Goal: Task Accomplishment & Management: Complete application form

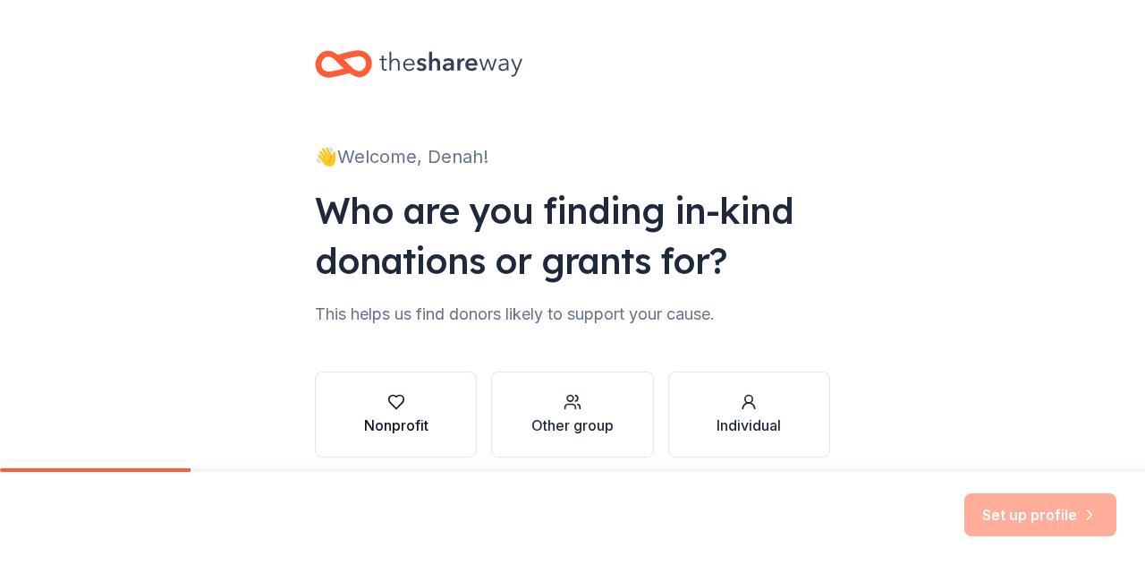
click at [404, 409] on div "button" at bounding box center [396, 402] width 64 height 18
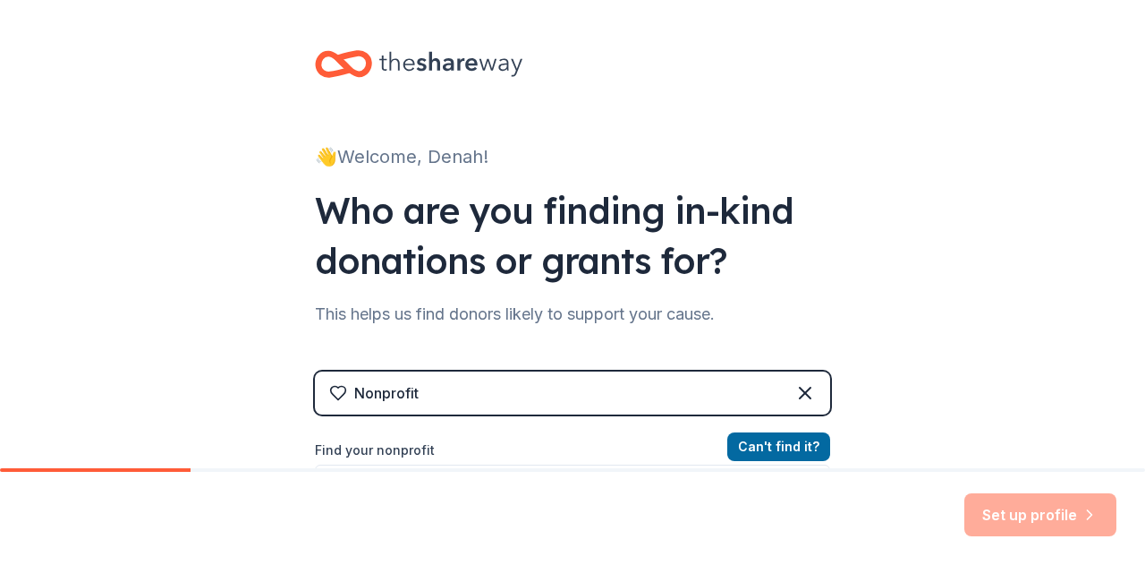
click at [414, 452] on label "Find your nonprofit" at bounding box center [572, 449] width 515 height 21
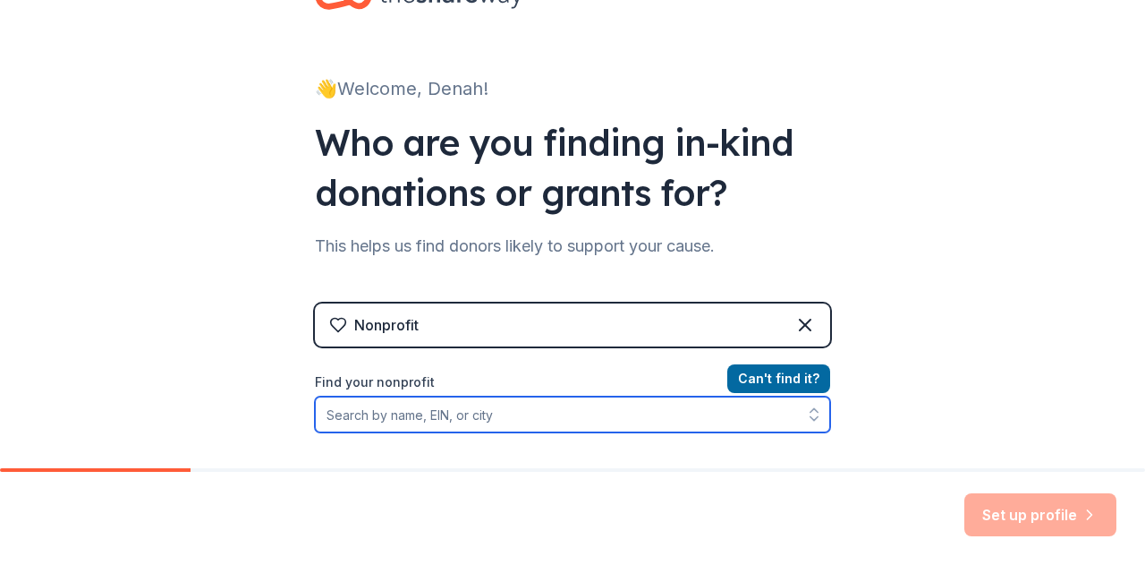
scroll to position [70, 0]
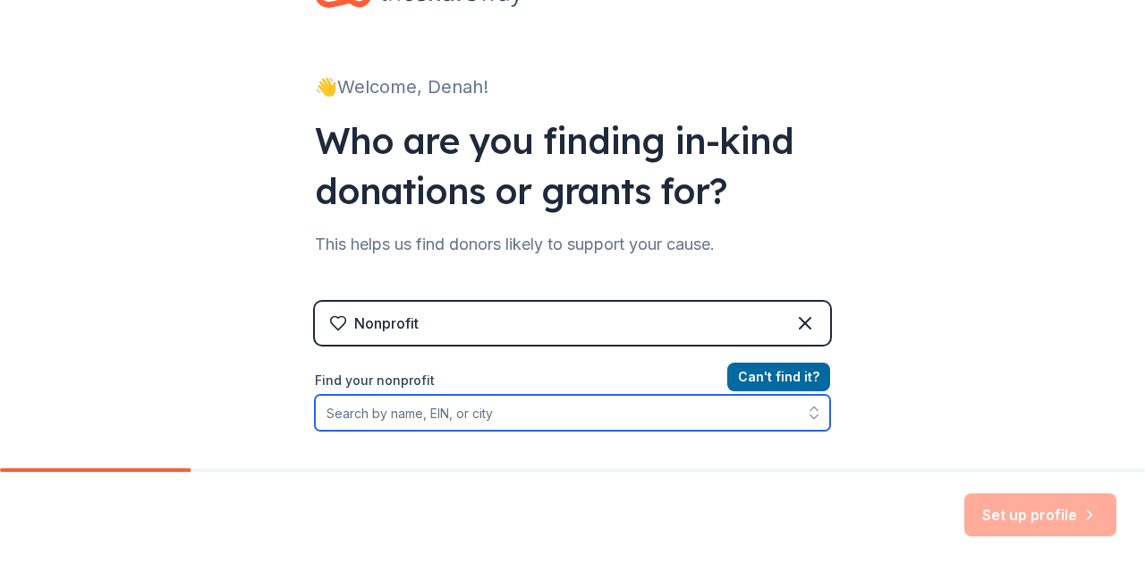
click at [324, 419] on input "Find your nonprofit" at bounding box center [572, 413] width 515 height 36
click at [329, 400] on input "Find your nonprofit" at bounding box center [572, 413] width 515 height 36
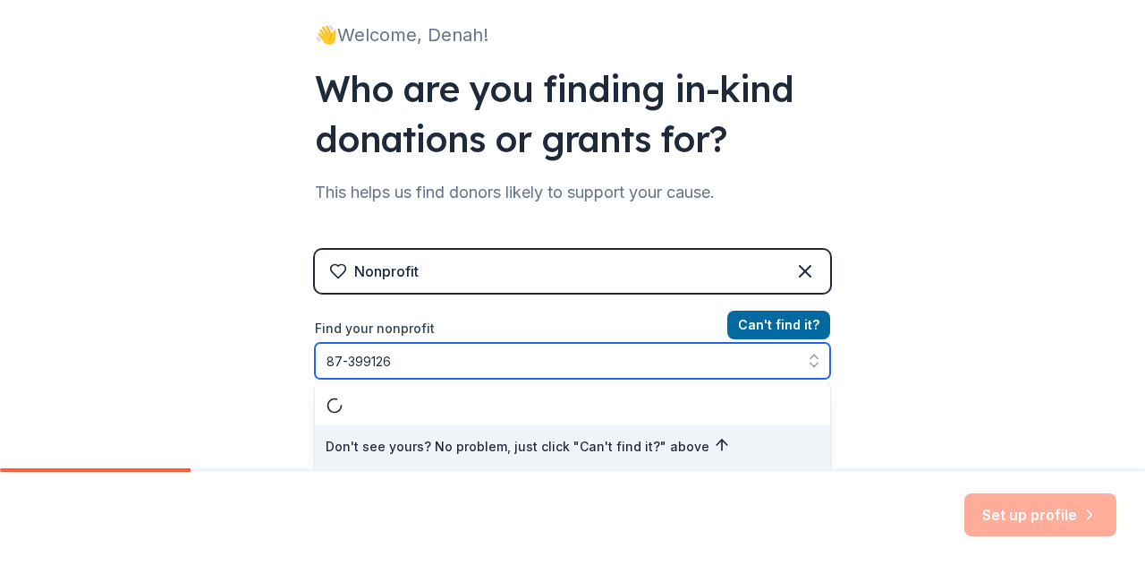
type input "[US_EMPLOYER_IDENTIFICATION_NUMBER]"
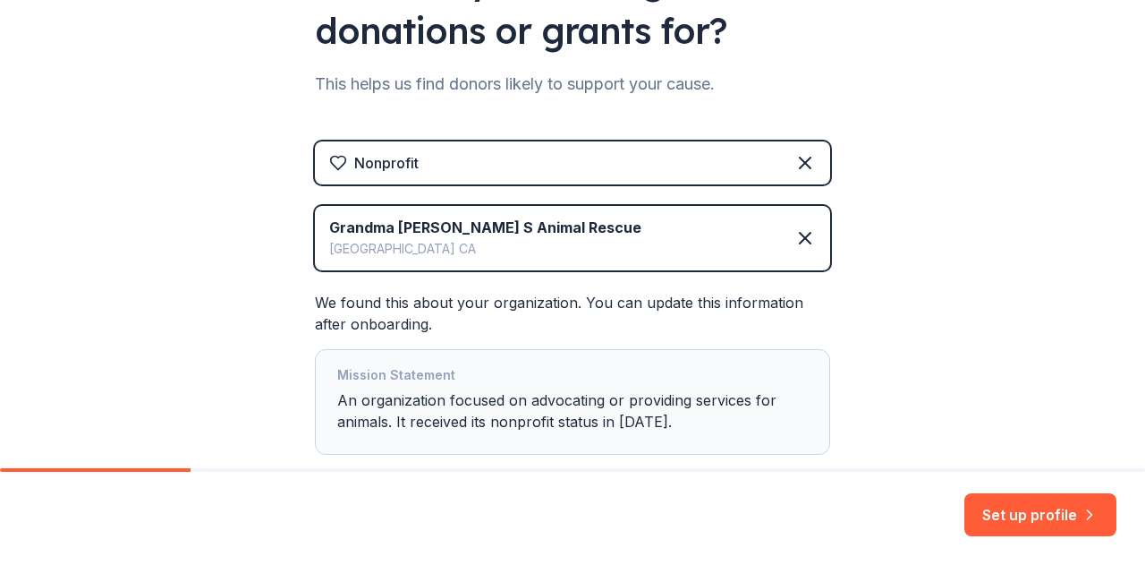
scroll to position [251, 0]
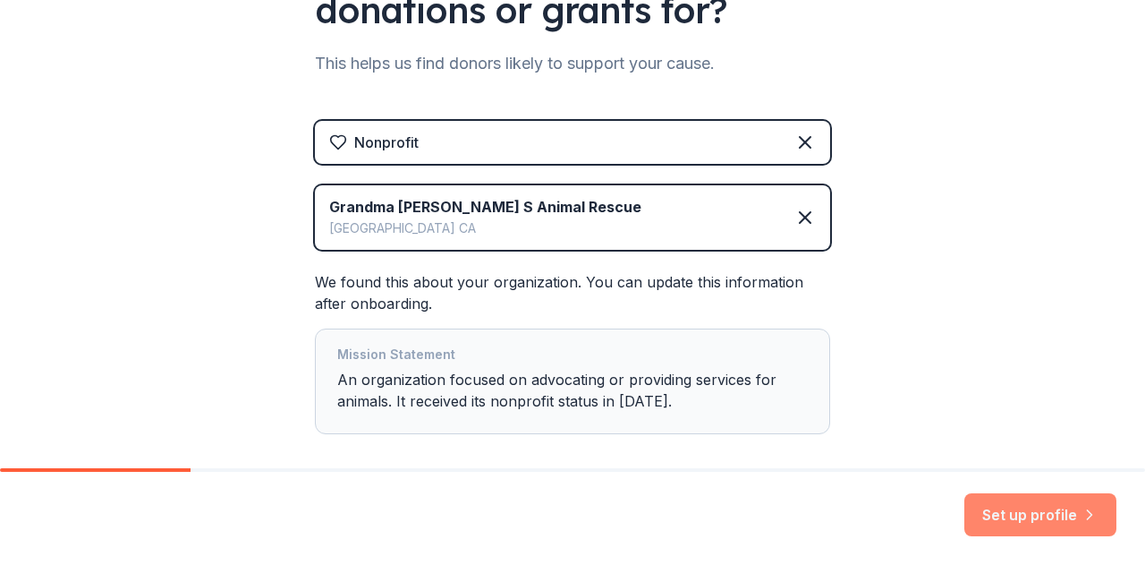
click at [996, 514] on button "Set up profile" at bounding box center [1041, 514] width 152 height 43
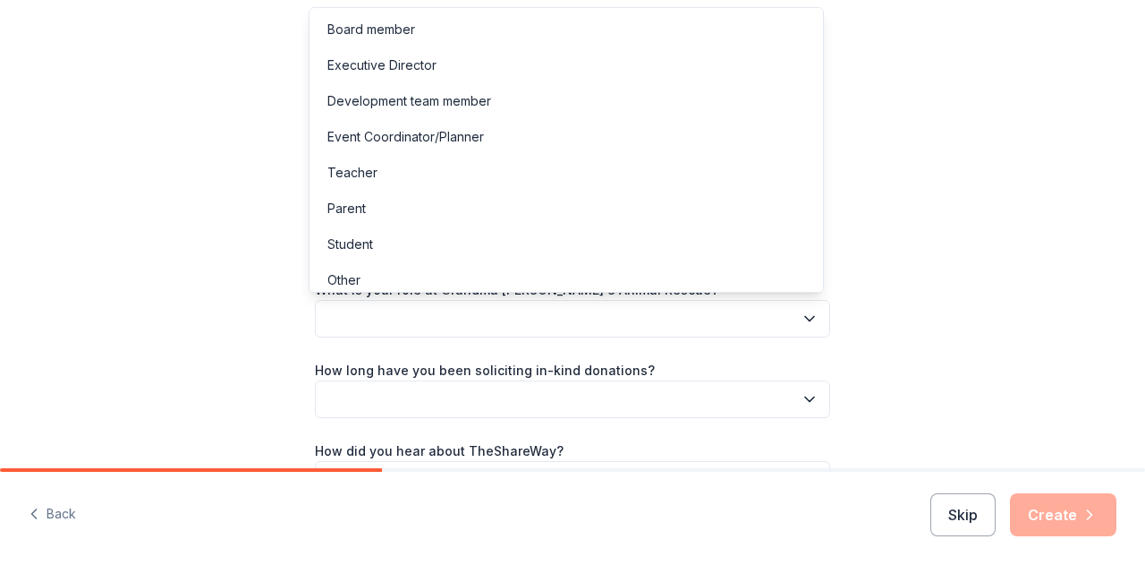
click at [802, 317] on icon "button" at bounding box center [810, 319] width 18 height 18
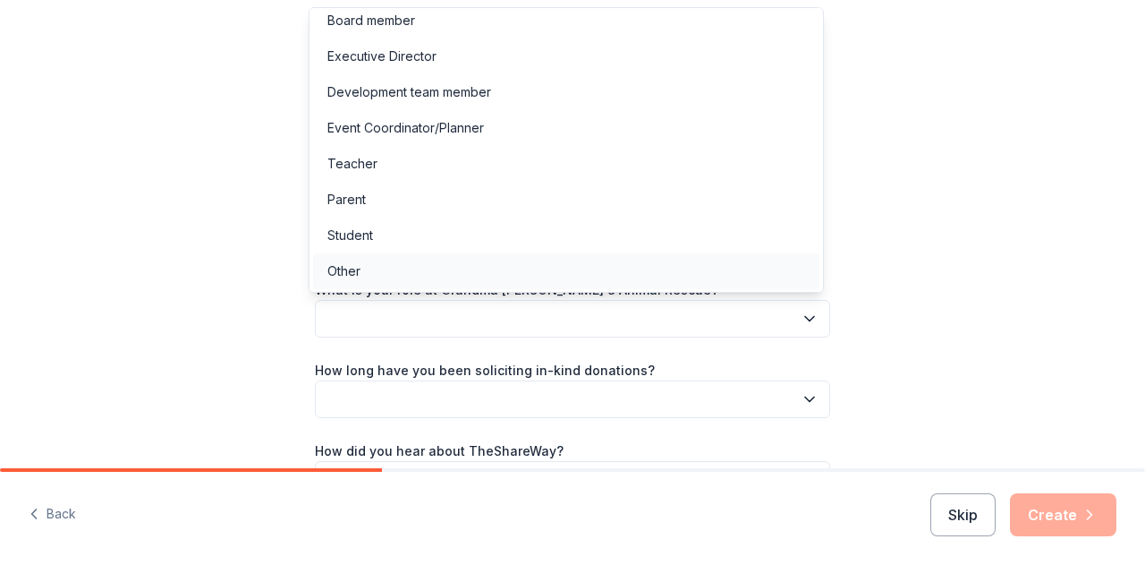
click at [370, 276] on div "Other" at bounding box center [566, 271] width 506 height 36
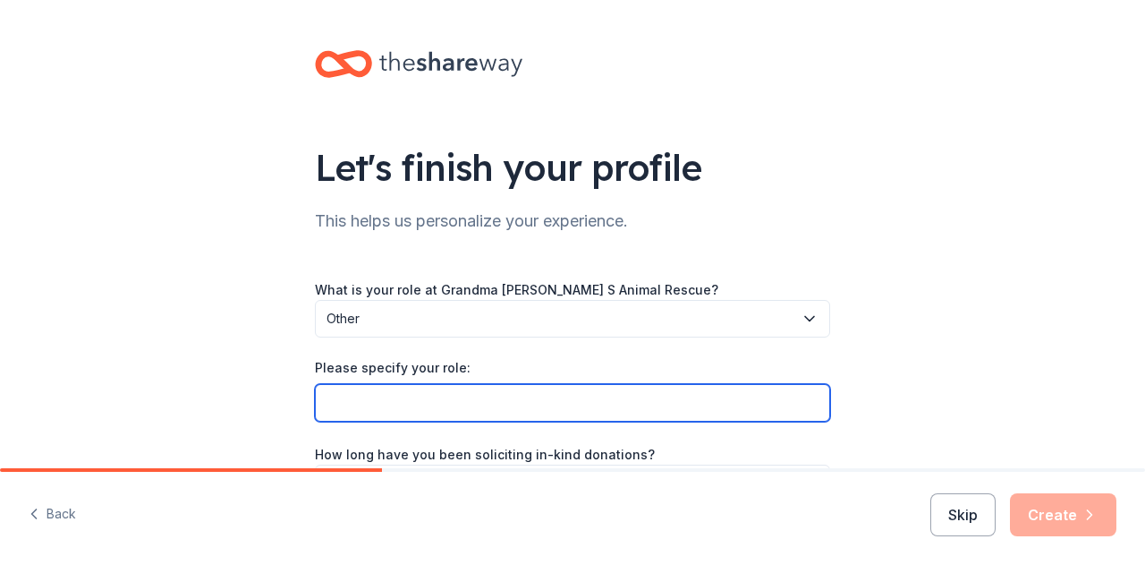
click at [344, 399] on input "Please specify your role:" at bounding box center [572, 403] width 515 height 38
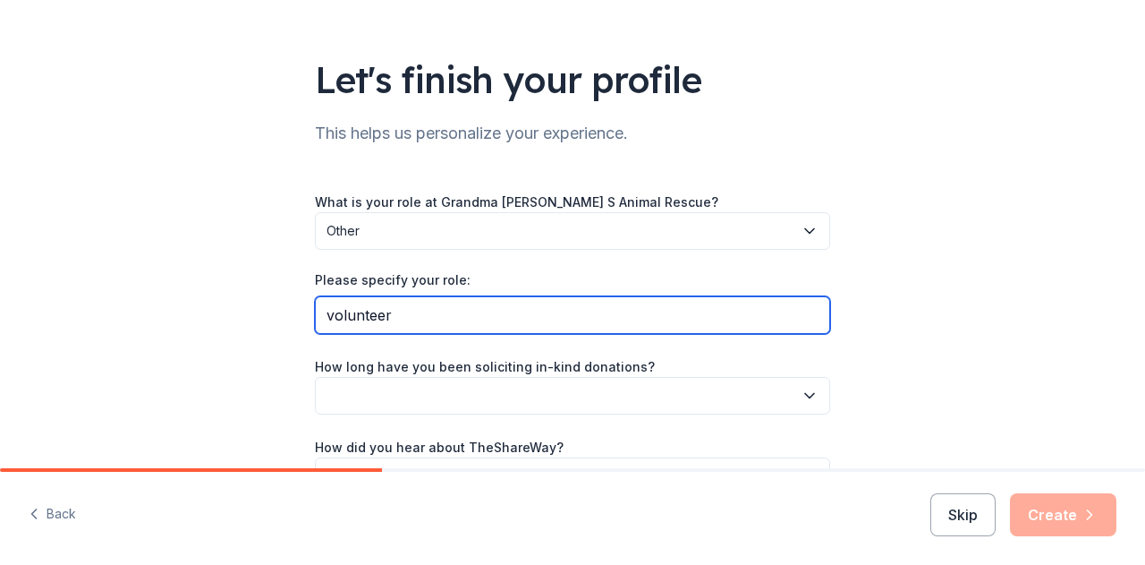
scroll to position [115, 0]
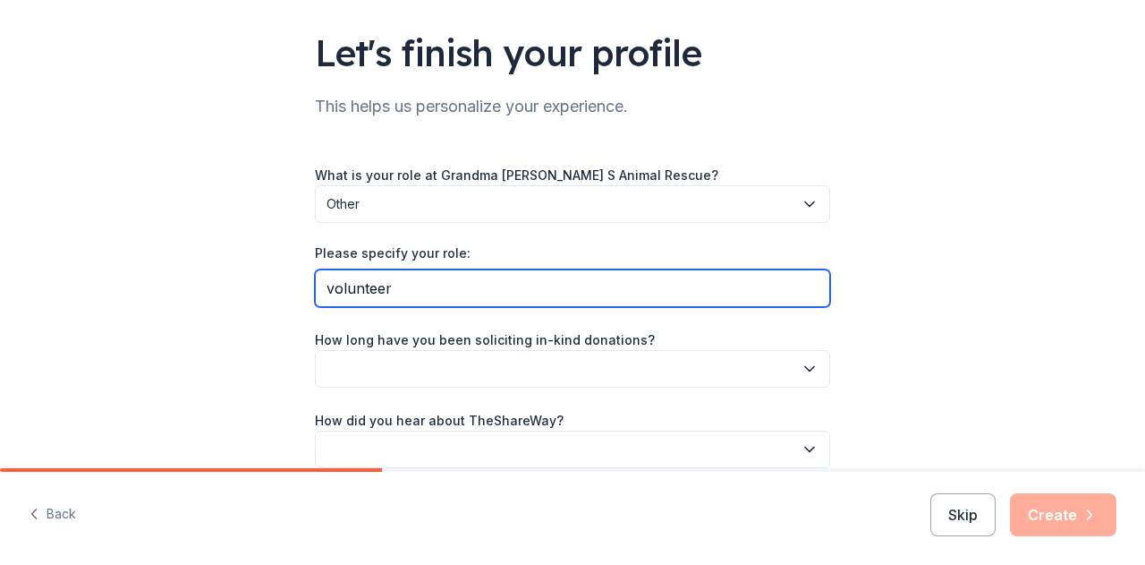
type input "volunteer"
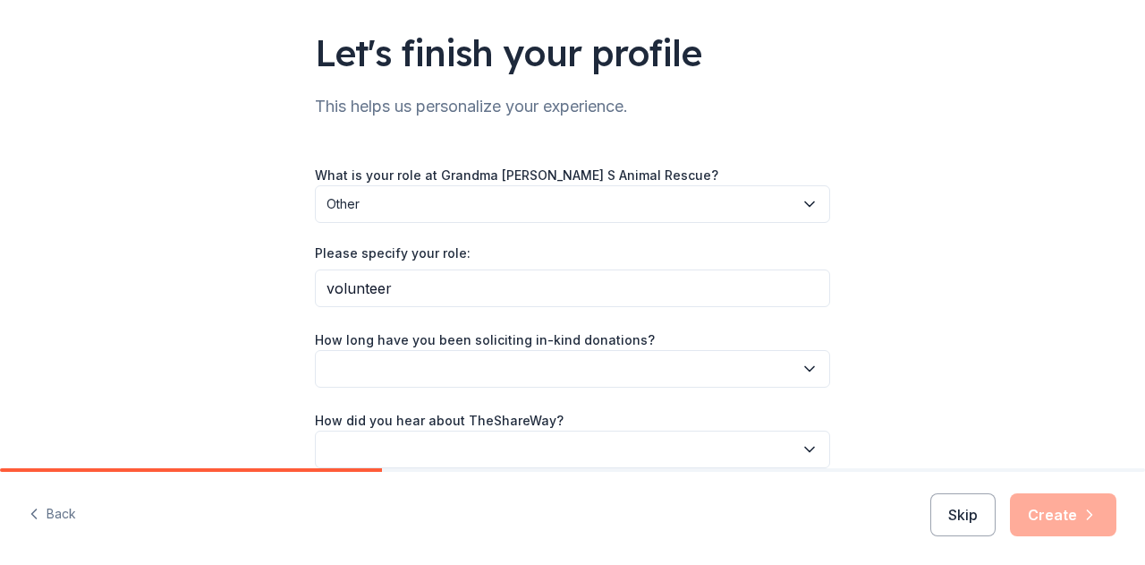
click at [805, 368] on icon "button" at bounding box center [809, 368] width 9 height 4
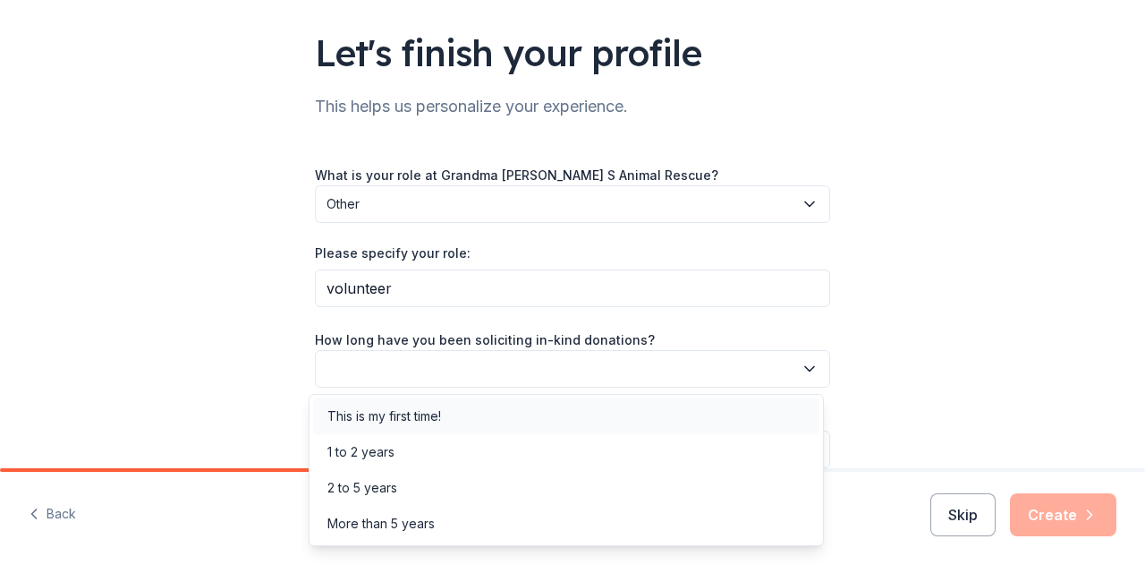
click at [475, 412] on div "This is my first time!" at bounding box center [566, 416] width 506 height 36
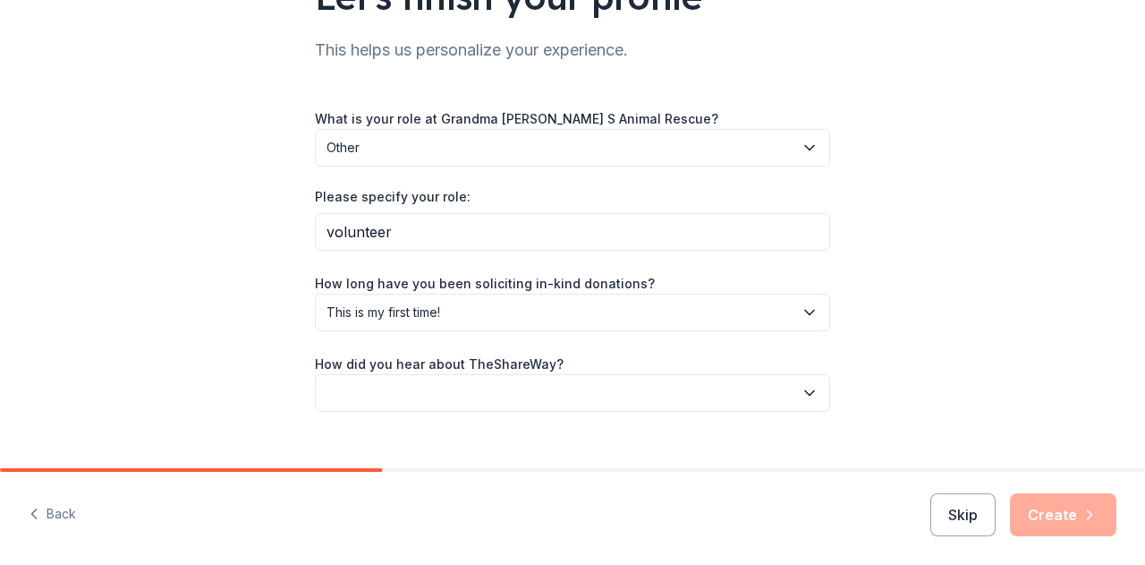
scroll to position [199, 0]
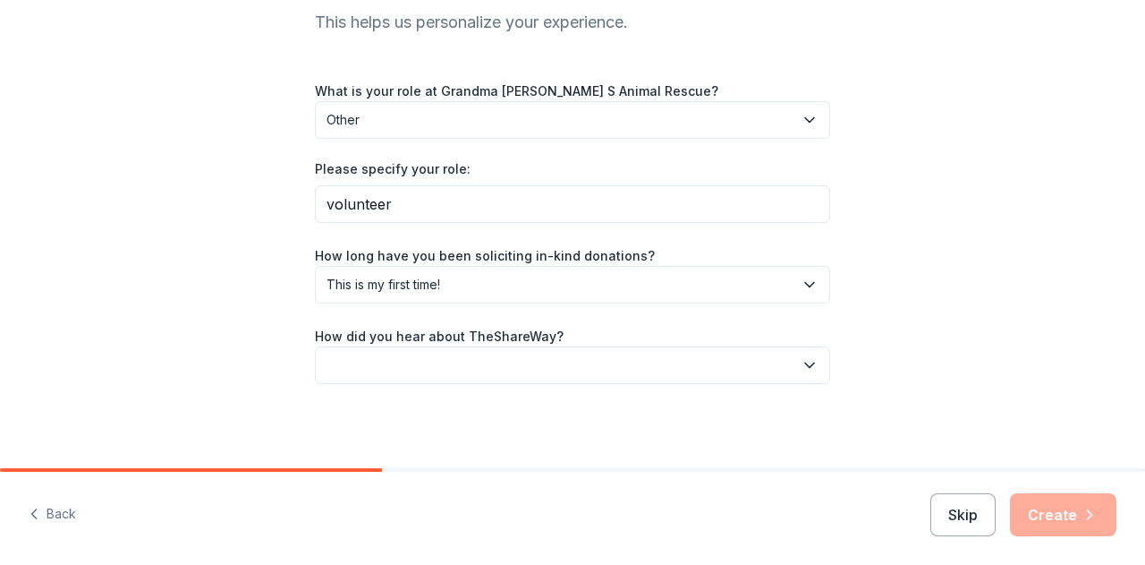
click at [808, 358] on icon "button" at bounding box center [810, 365] width 18 height 18
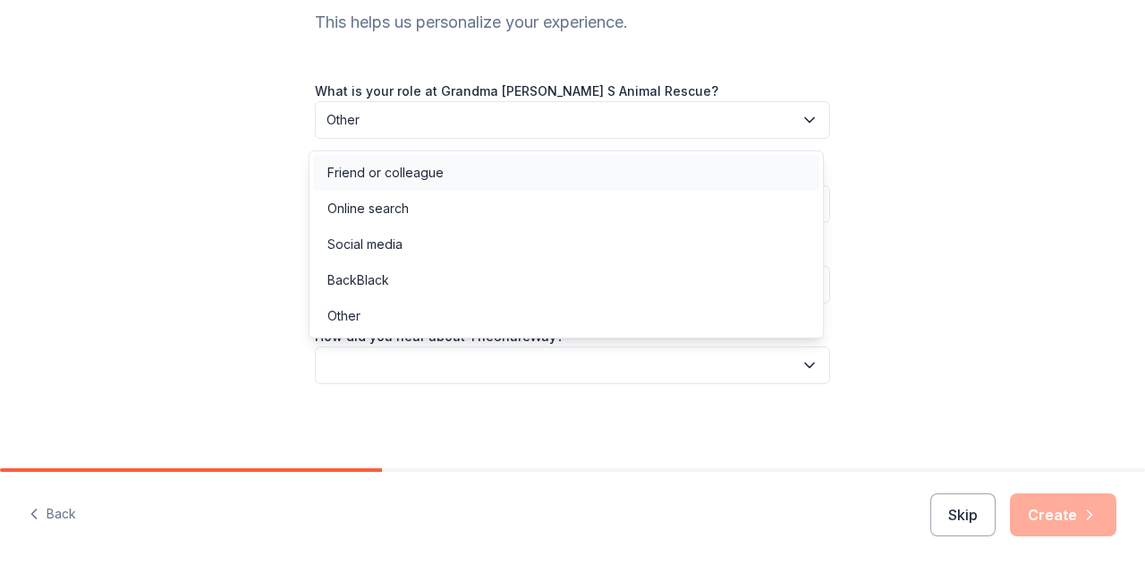
click at [415, 177] on div "Friend or colleague" at bounding box center [385, 172] width 116 height 21
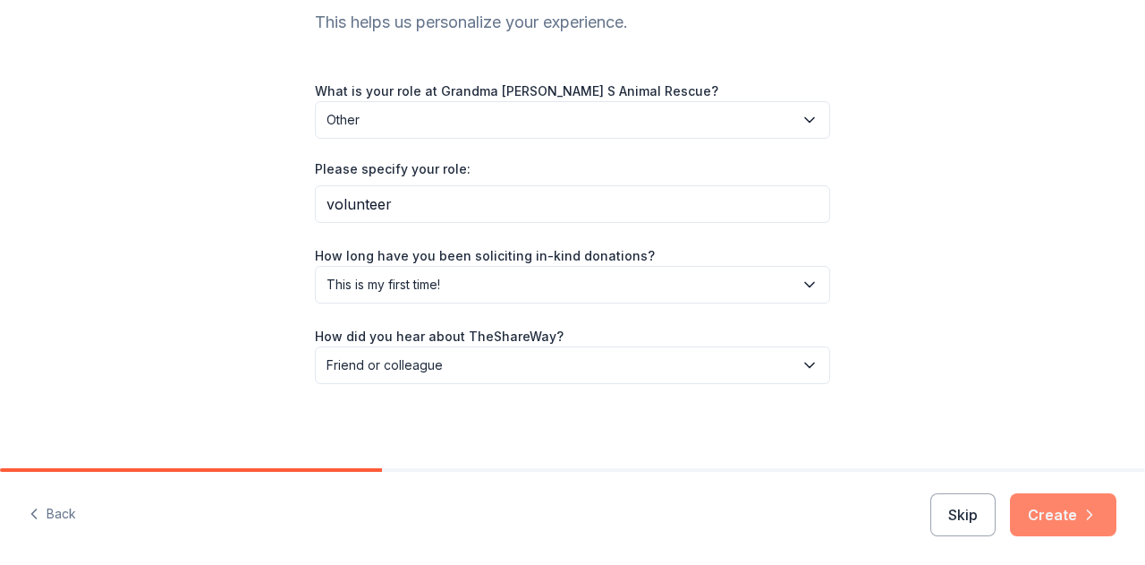
click at [1034, 517] on button "Create" at bounding box center [1063, 514] width 106 height 43
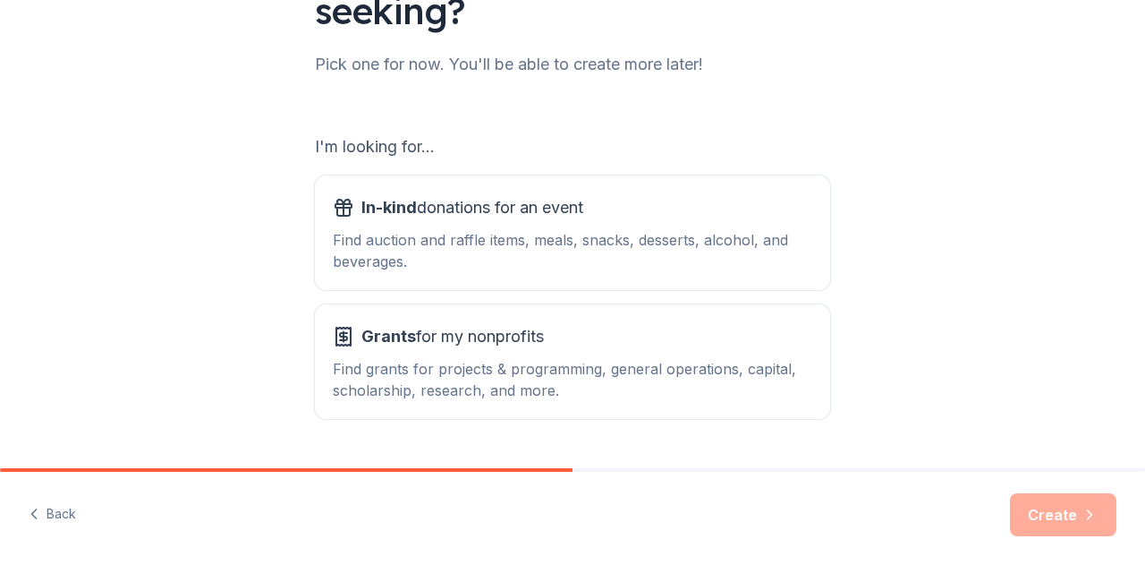
scroll to position [254, 0]
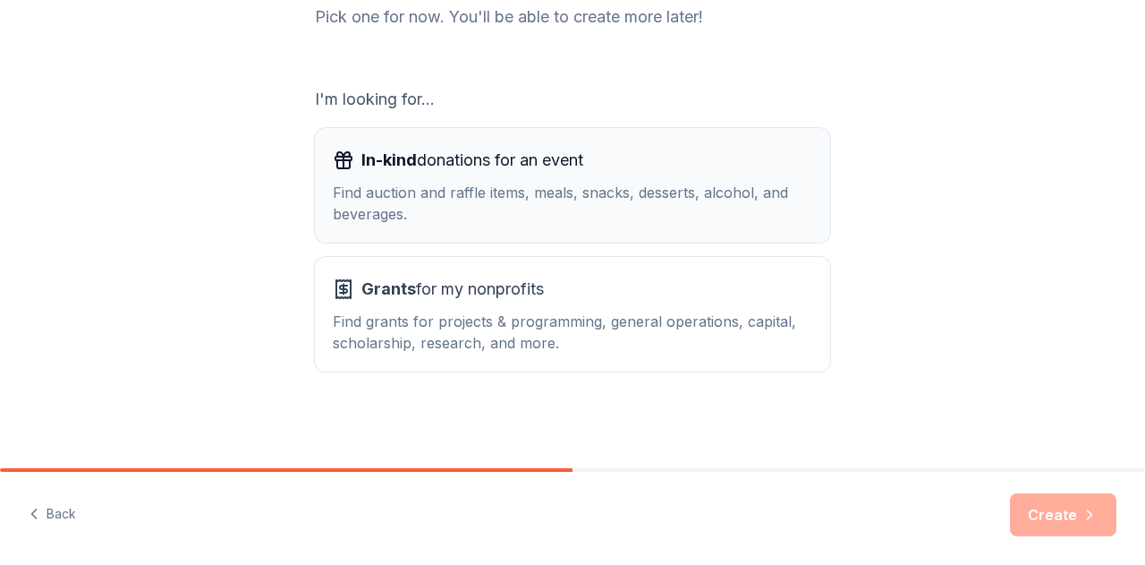
click at [498, 192] on div "Find auction and raffle items, meals, snacks, desserts, alcohol, and beverages." at bounding box center [573, 203] width 480 height 43
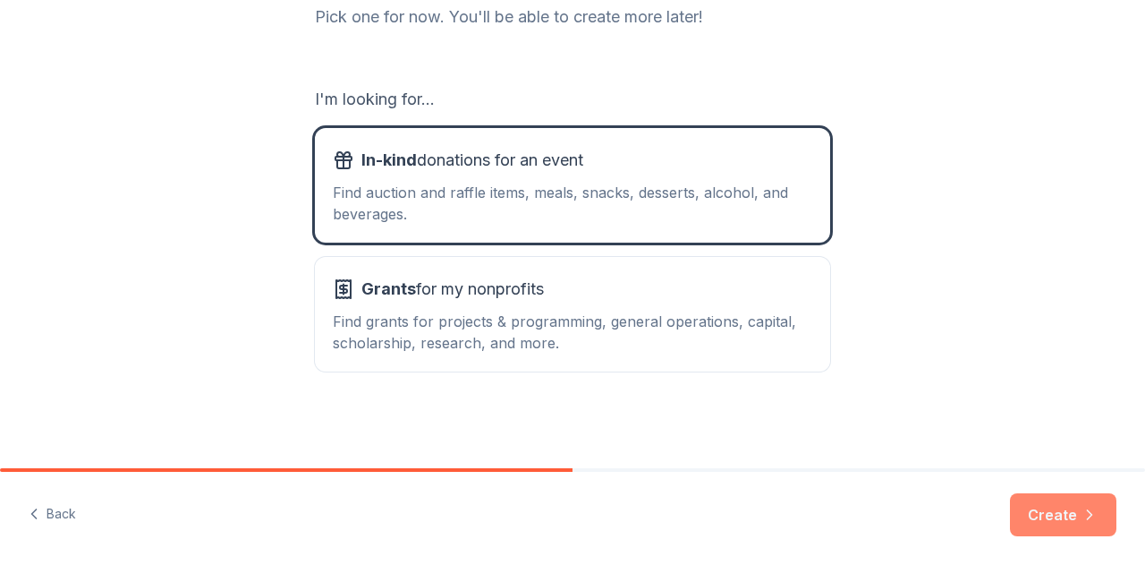
click at [1059, 507] on button "Create" at bounding box center [1063, 514] width 106 height 43
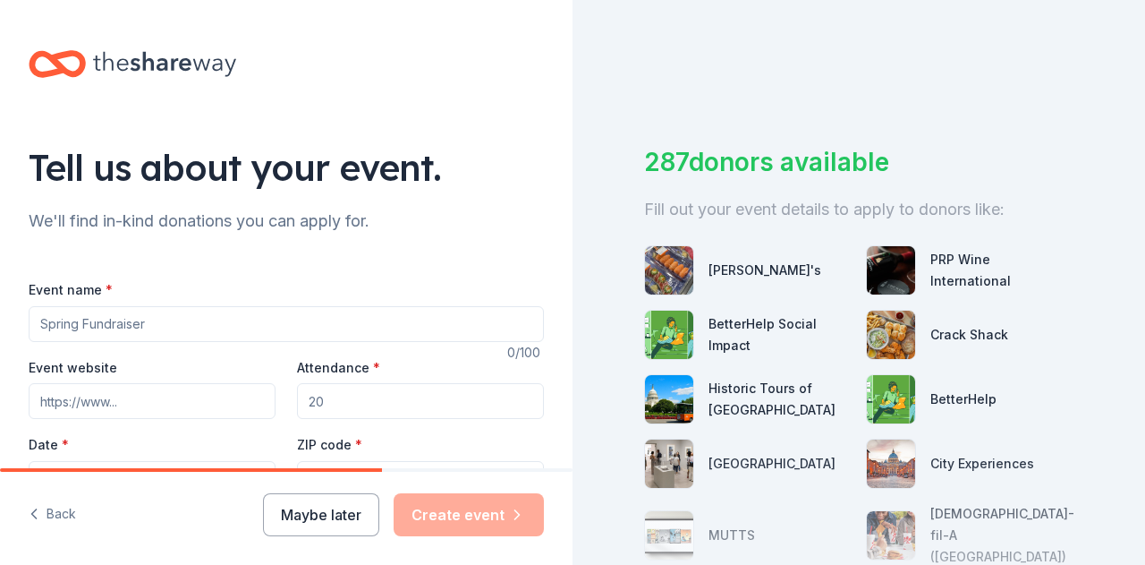
click at [81, 323] on input "Event name *" at bounding box center [286, 324] width 515 height 36
type input "Online Fundraiser"
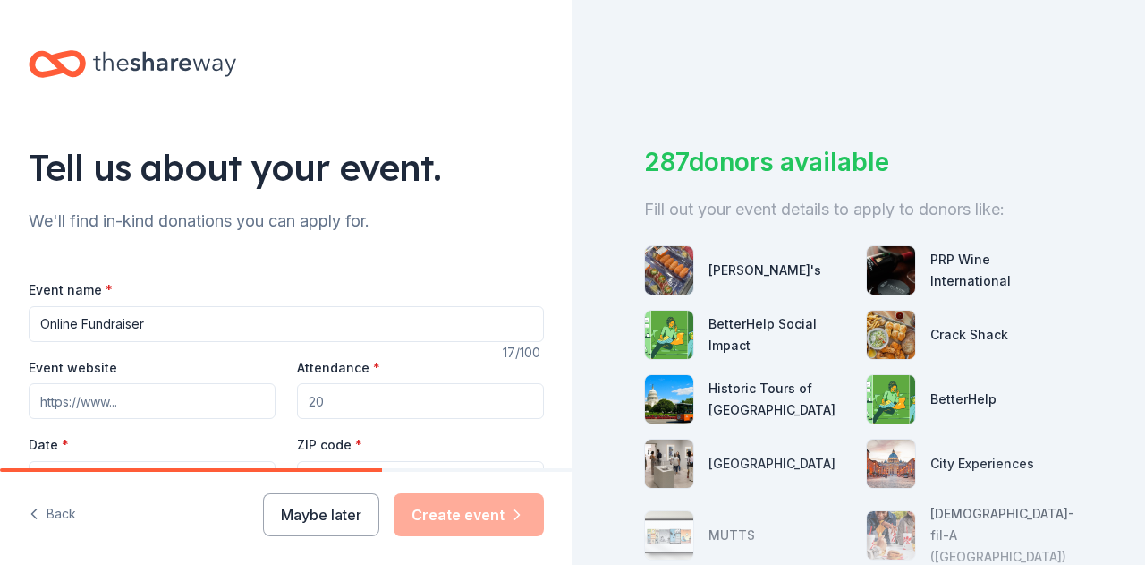
click at [134, 404] on input "Event website" at bounding box center [152, 401] width 247 height 36
type input "[DOMAIN_NAME]"
click at [328, 411] on input "Attendance *" at bounding box center [420, 401] width 247 height 36
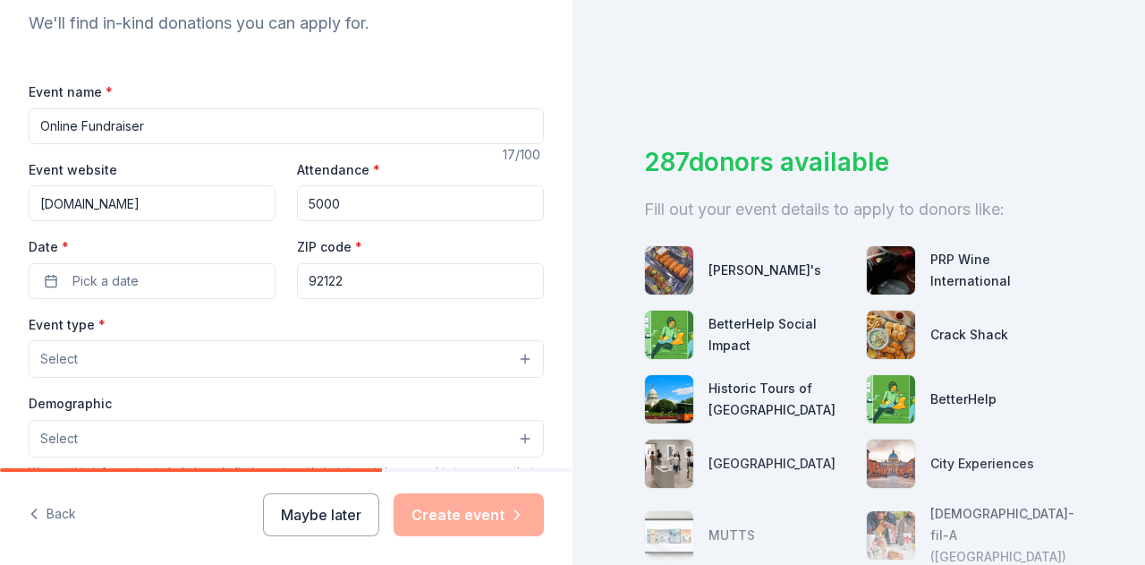
scroll to position [218, 0]
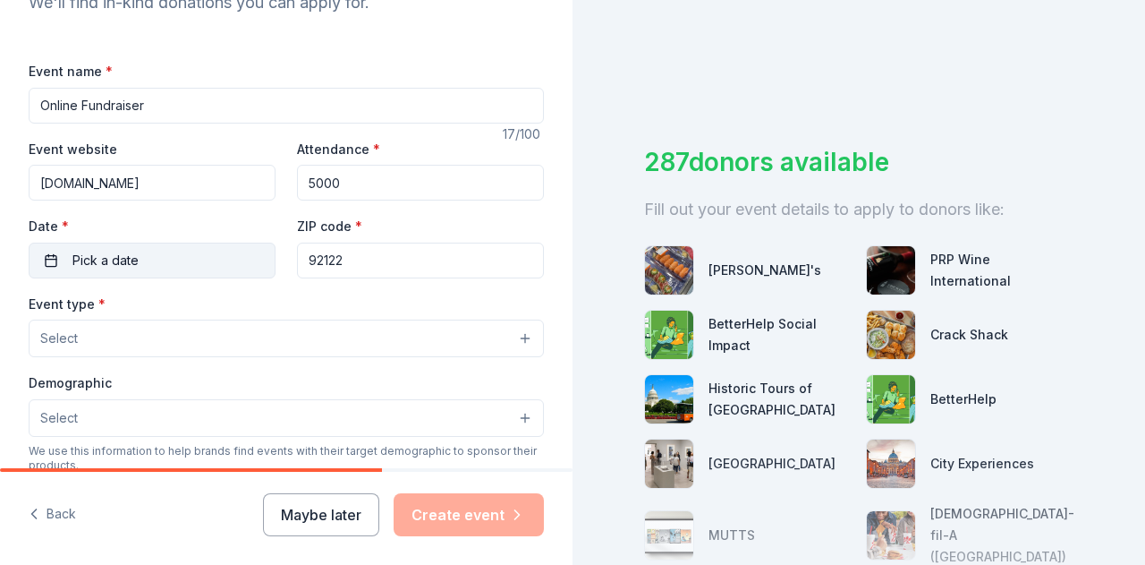
type input "5000"
click at [132, 260] on span "Pick a date" at bounding box center [105, 260] width 66 height 21
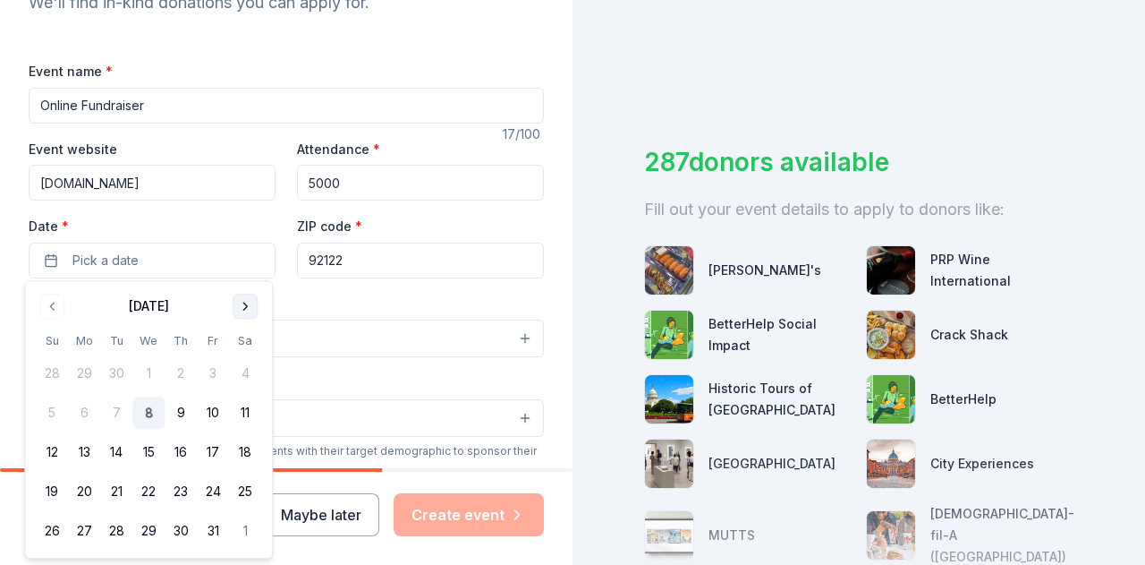
click at [247, 302] on button "Go to next month" at bounding box center [245, 305] width 25 height 25
click at [215, 454] on button "14" at bounding box center [213, 453] width 32 height 32
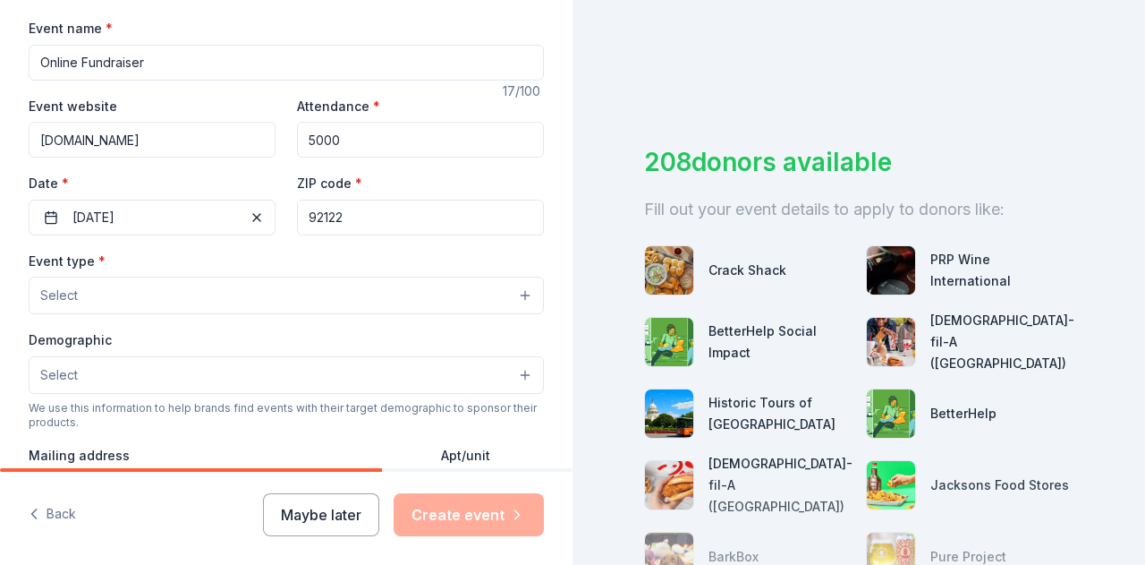
scroll to position [268, 0]
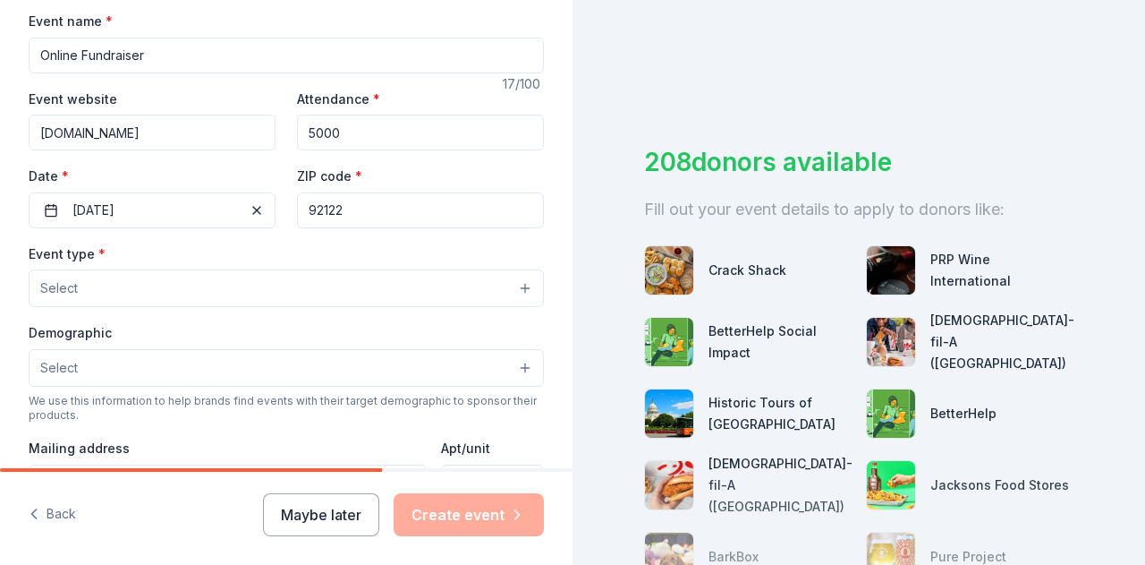
click at [80, 285] on button "Select" at bounding box center [286, 288] width 515 height 38
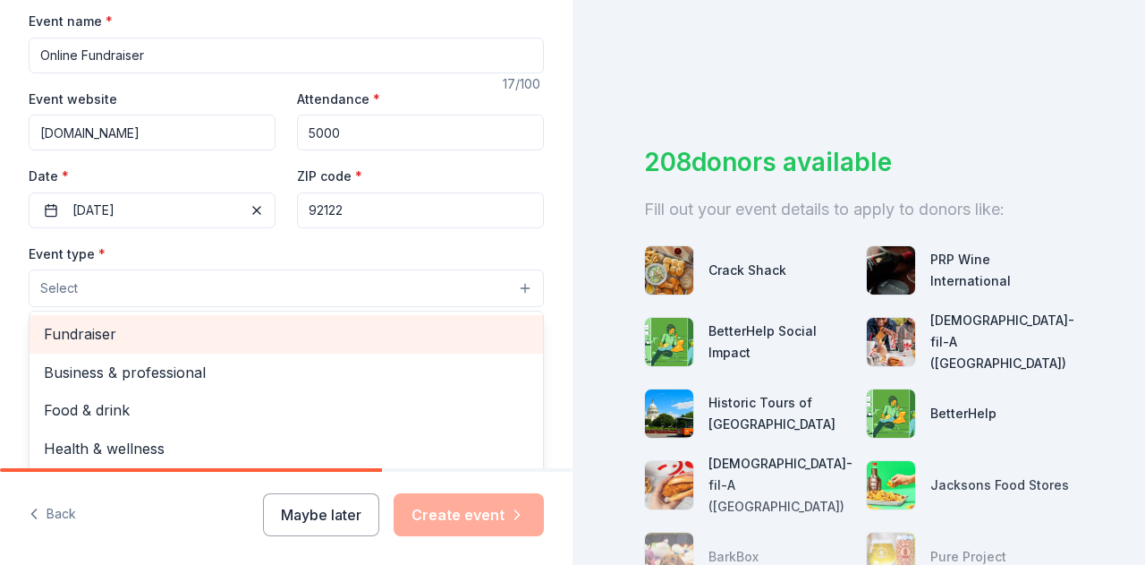
click at [95, 339] on span "Fundraiser" at bounding box center [286, 333] width 485 height 23
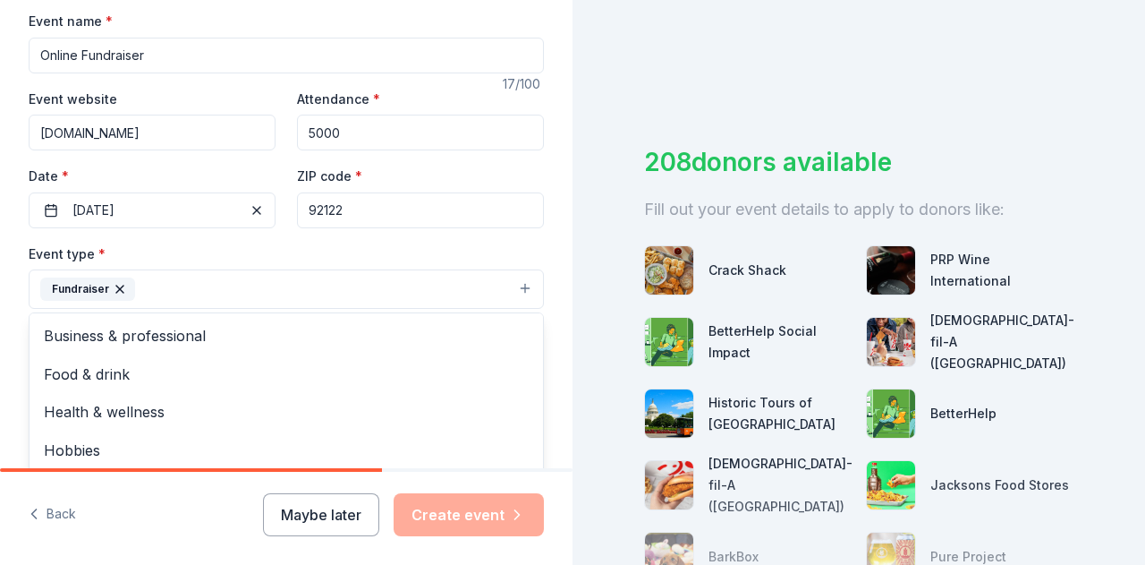
click at [506, 215] on div "Event name * Online Fundraiser 17 /100 Event website [DOMAIN_NAME] Attendance *…" at bounding box center [286, 424] width 515 height 829
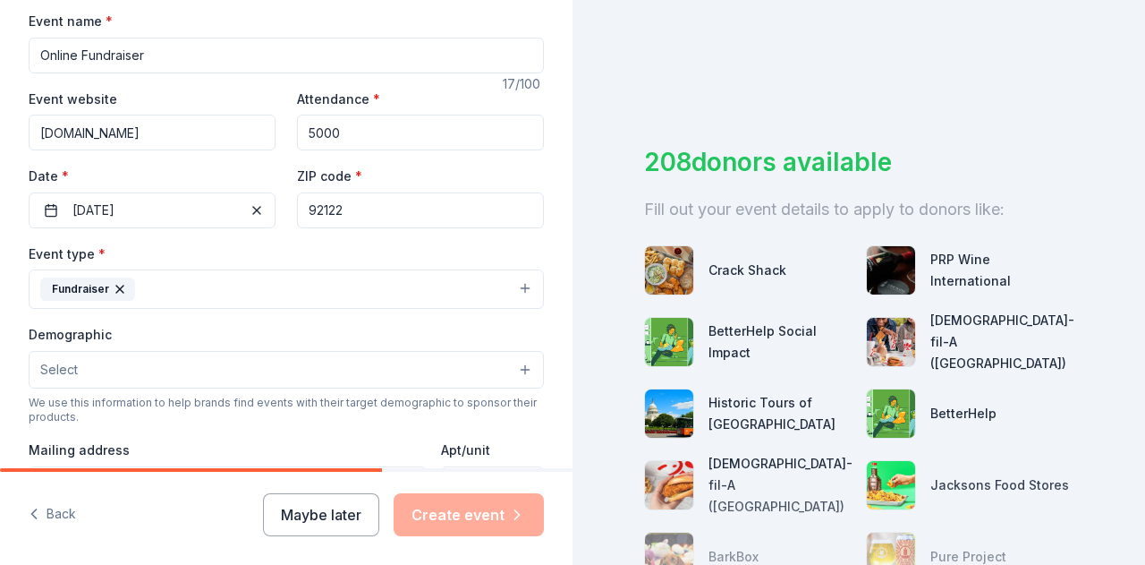
click at [512, 367] on button "Select" at bounding box center [286, 370] width 515 height 38
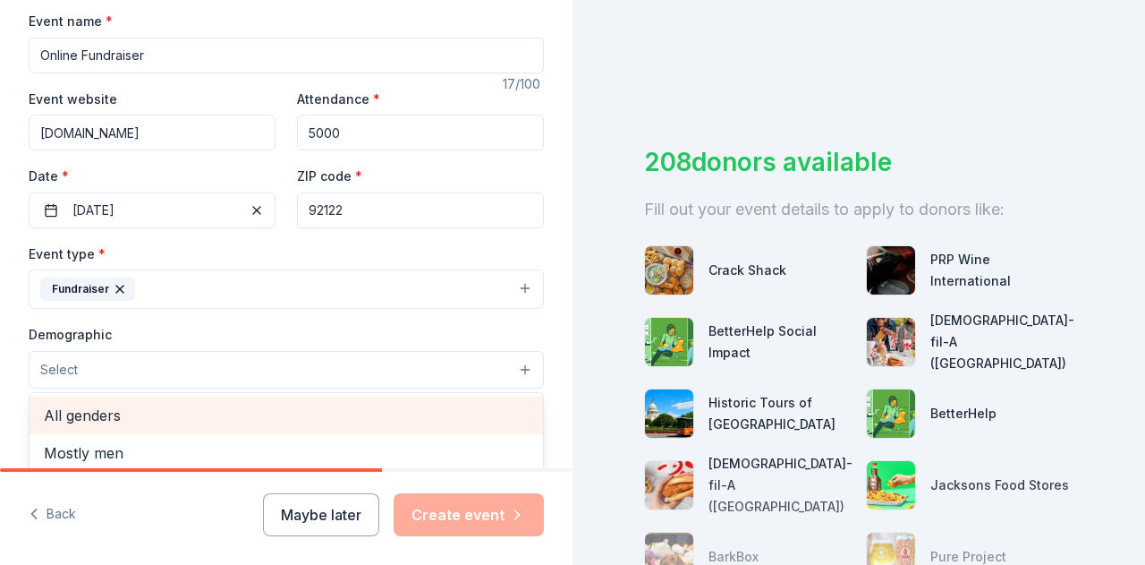
click at [138, 418] on span "All genders" at bounding box center [286, 415] width 485 height 23
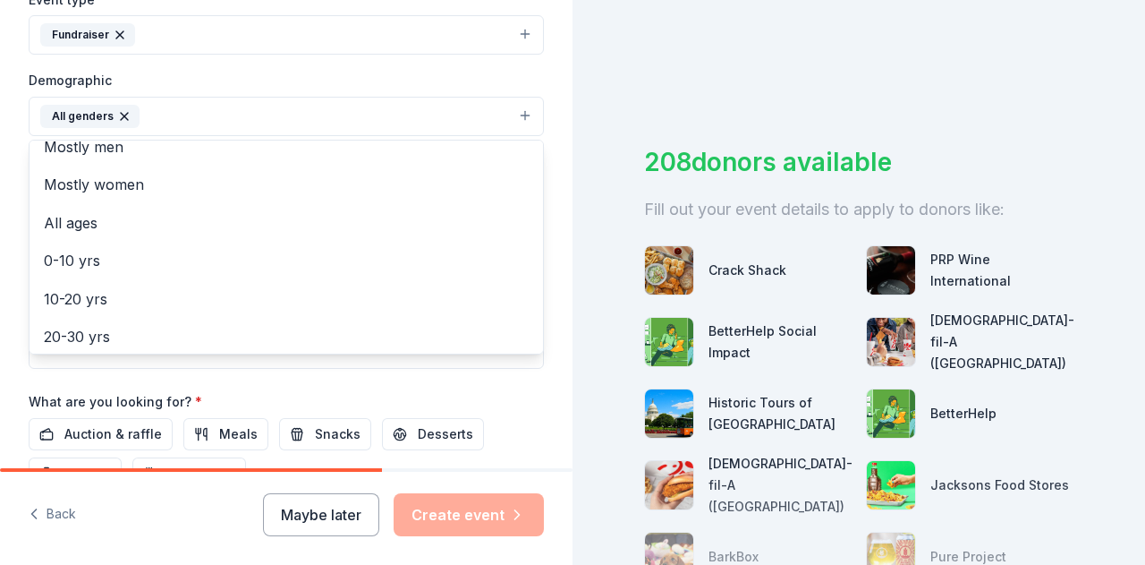
scroll to position [28, 0]
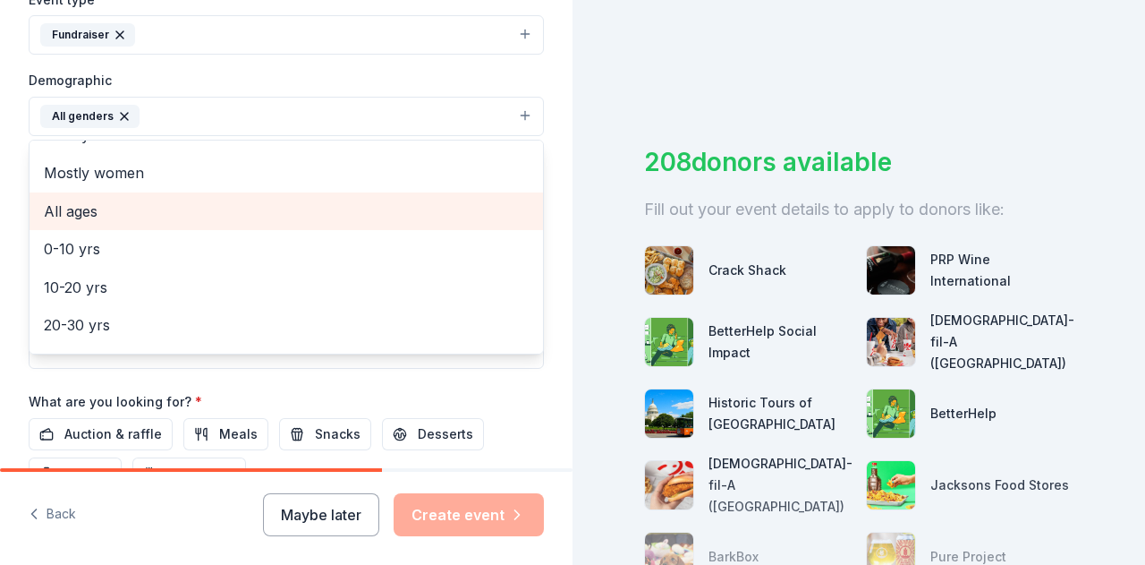
click at [85, 210] on span "All ages" at bounding box center [286, 211] width 485 height 23
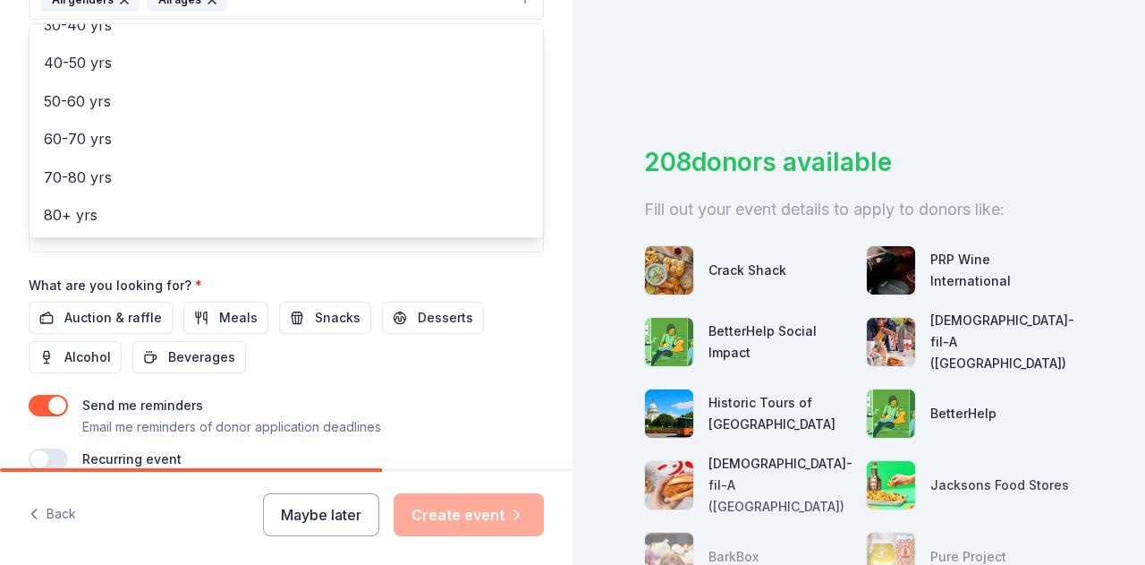
scroll to position [641, 0]
click at [132, 310] on div "Event name * Online Fundraiser 17 /100 Event website [DOMAIN_NAME] Attendance *…" at bounding box center [286, 53] width 515 height 830
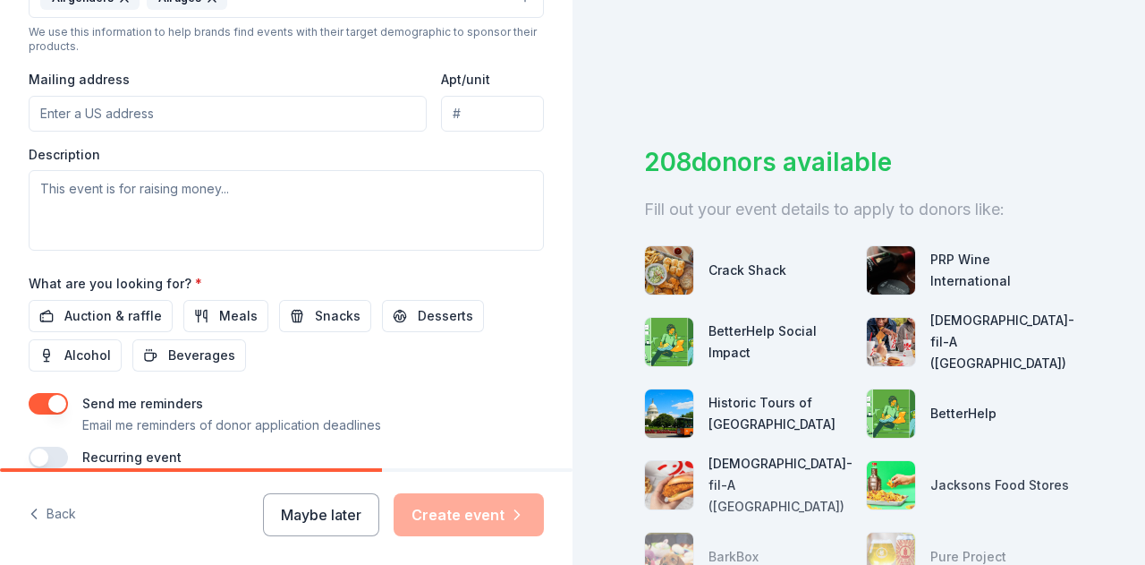
scroll to position [616, 0]
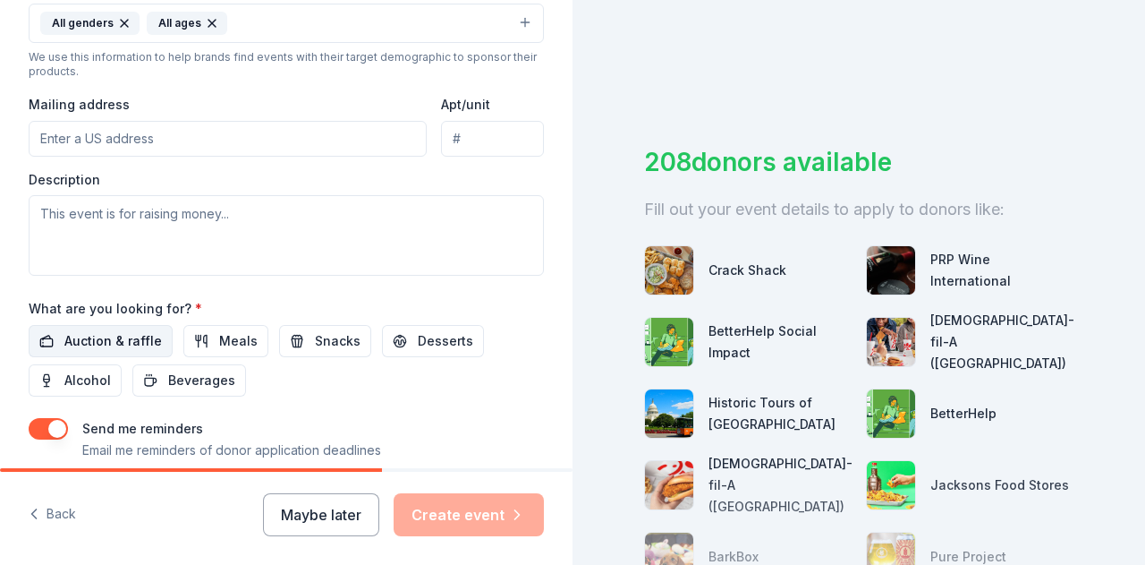
click at [135, 343] on span "Auction & raffle" at bounding box center [113, 340] width 98 height 21
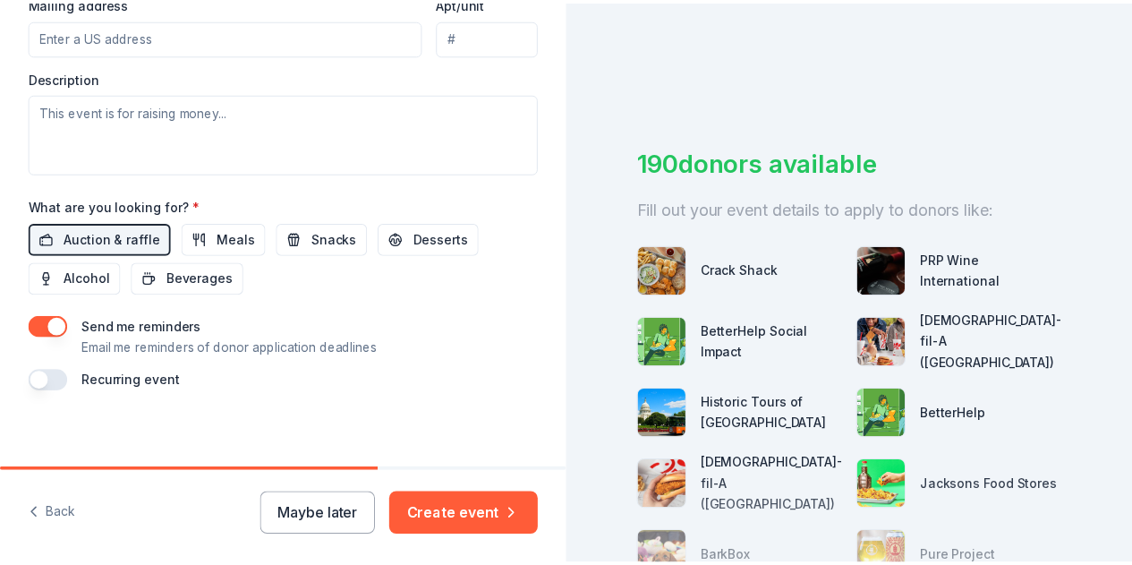
scroll to position [721, 0]
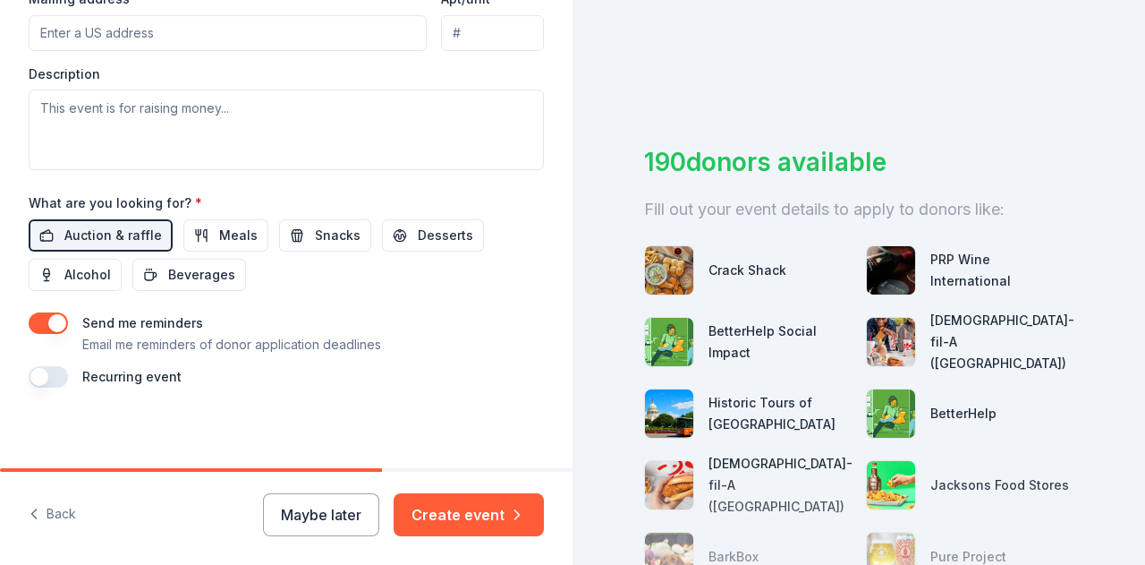
click at [41, 318] on button "button" at bounding box center [48, 322] width 39 height 21
click at [472, 517] on button "Create event" at bounding box center [469, 514] width 150 height 43
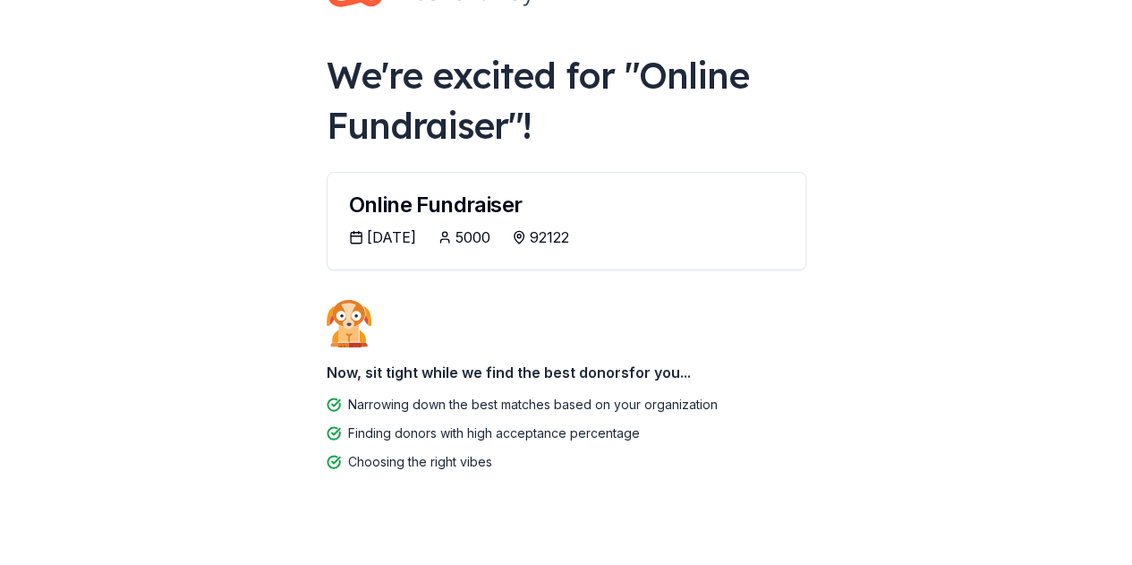
scroll to position [89, 0]
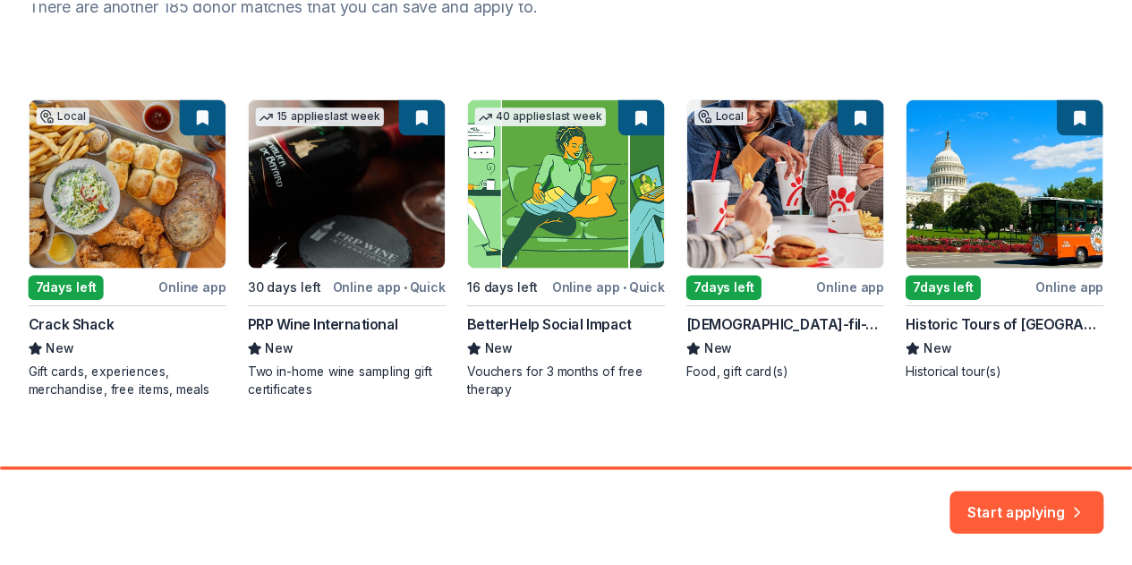
scroll to position [284, 0]
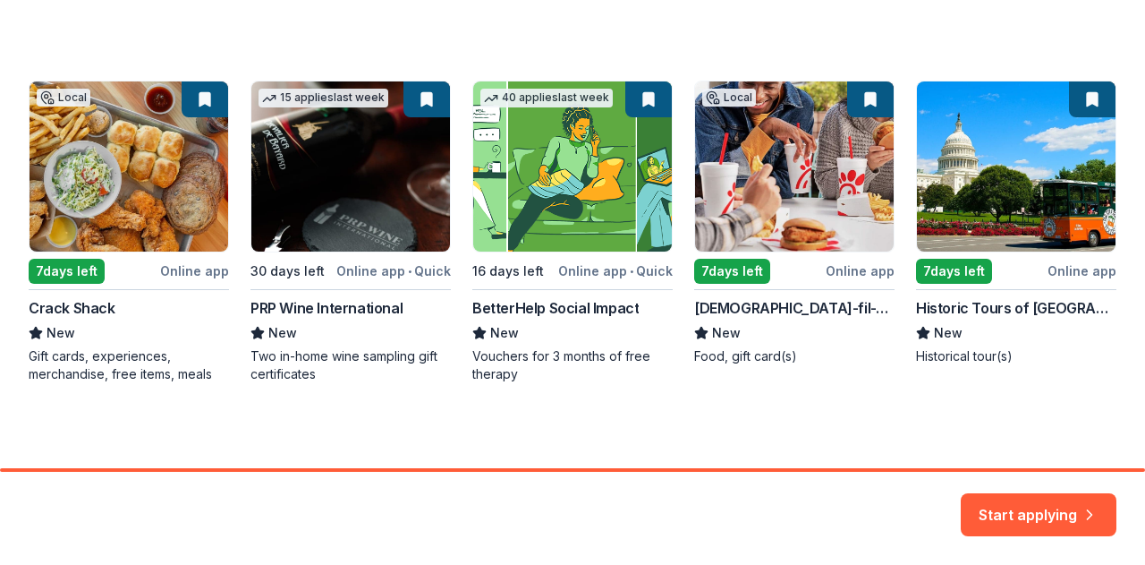
click at [93, 214] on div "Local 7 days left Online app Crack Shack New Gift cards, experiences, merchandi…" at bounding box center [573, 232] width 1088 height 302
click at [82, 269] on div "Local 7 days left Online app Crack Shack New Gift cards, experiences, merchandi…" at bounding box center [573, 232] width 1088 height 302
click at [73, 332] on div "Local 7 days left Online app Crack Shack New Gift cards, experiences, merchandi…" at bounding box center [573, 232] width 1088 height 302
click at [95, 359] on div "Local 7 days left Online app Crack Shack New Gift cards, experiences, merchandi…" at bounding box center [573, 232] width 1088 height 302
click at [186, 269] on div "Local 7 days left Online app Crack Shack New Gift cards, experiences, merchandi…" at bounding box center [573, 232] width 1088 height 302
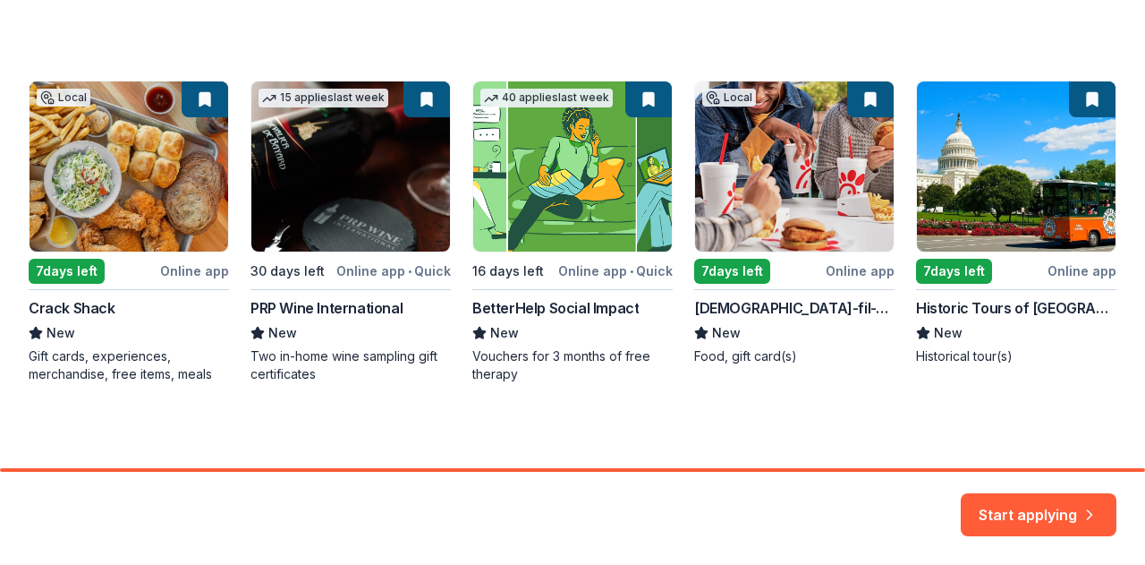
click at [167, 183] on div "Local 7 days left Online app Crack Shack New Gift cards, experiences, merchandi…" at bounding box center [573, 232] width 1088 height 302
click at [1031, 514] on button "Start applying" at bounding box center [1039, 510] width 156 height 43
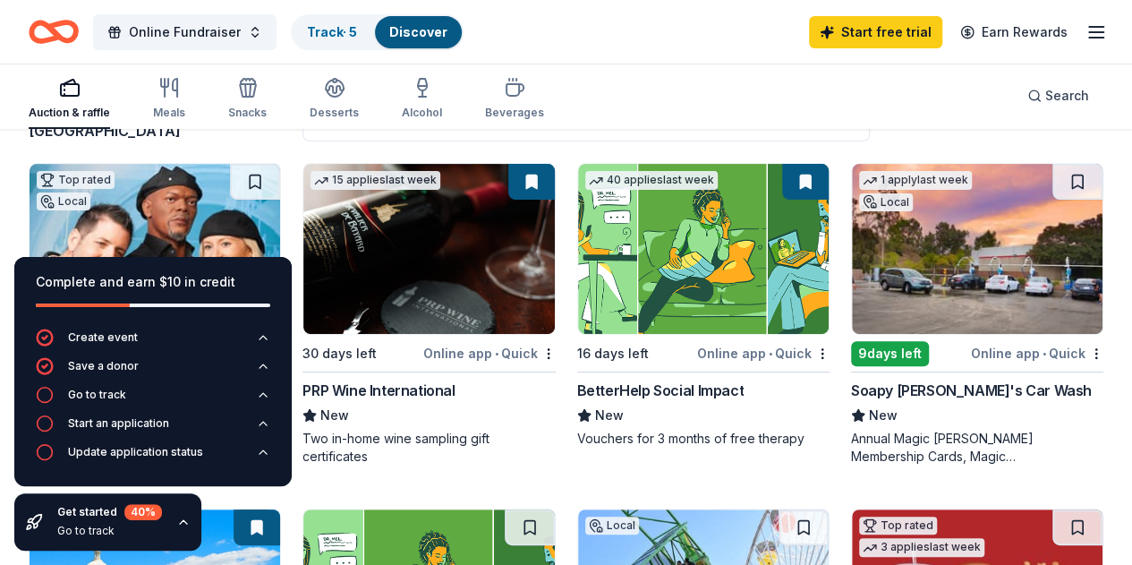
scroll to position [181, 0]
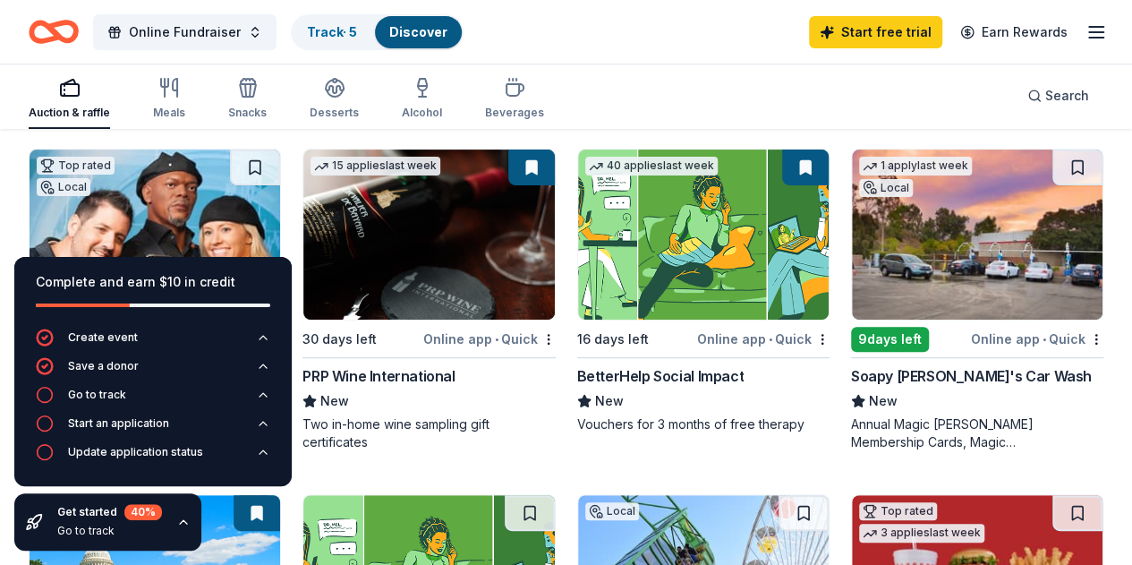
click at [577, 338] on div "16 days left" at bounding box center [613, 338] width 72 height 21
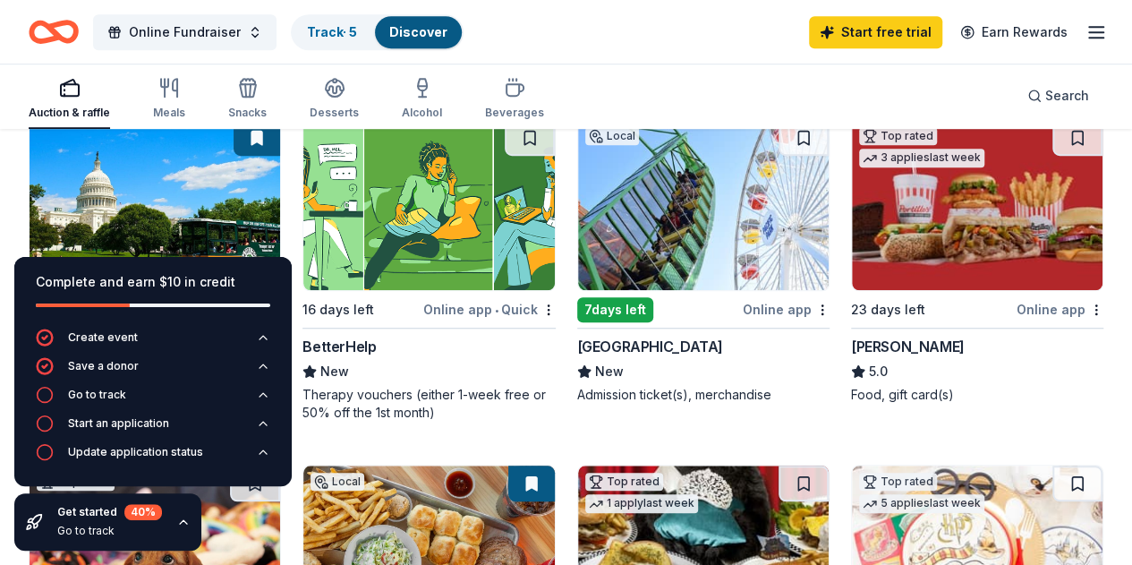
scroll to position [558, 0]
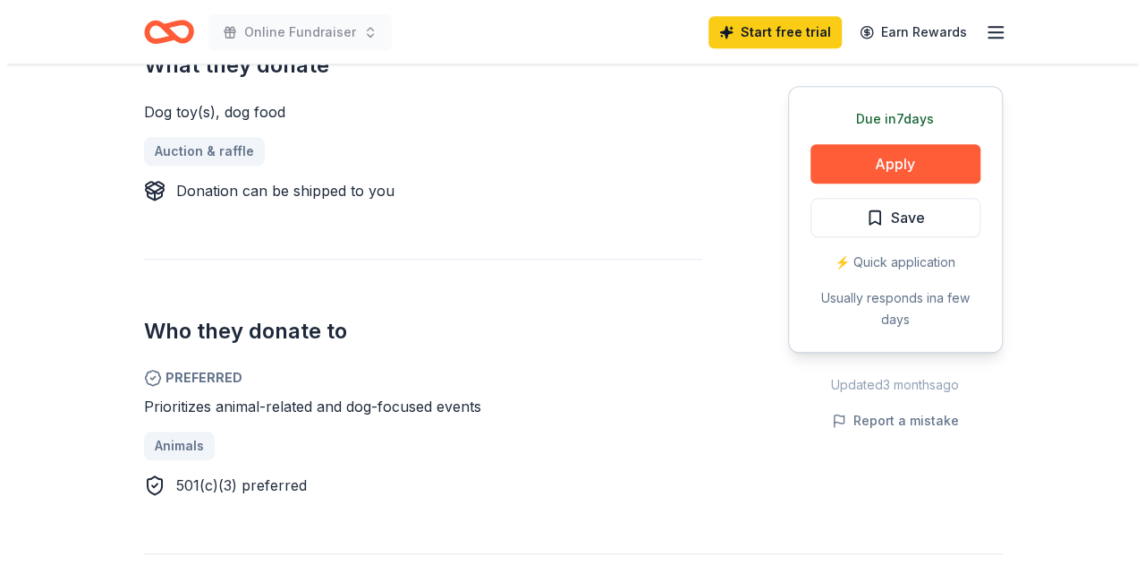
scroll to position [766, 0]
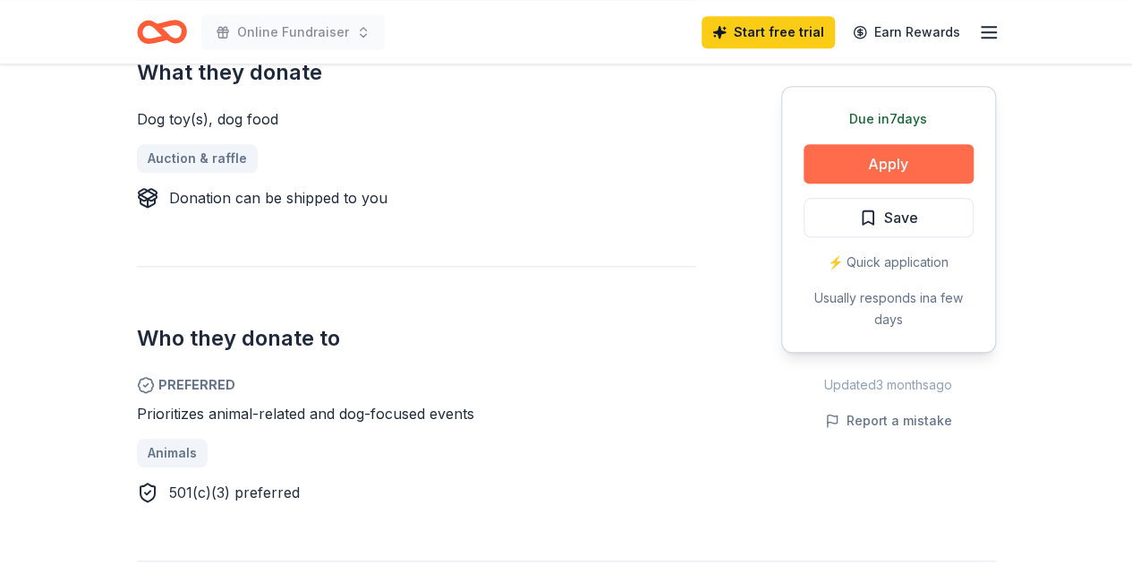
click at [896, 164] on button "Apply" at bounding box center [888, 163] width 170 height 39
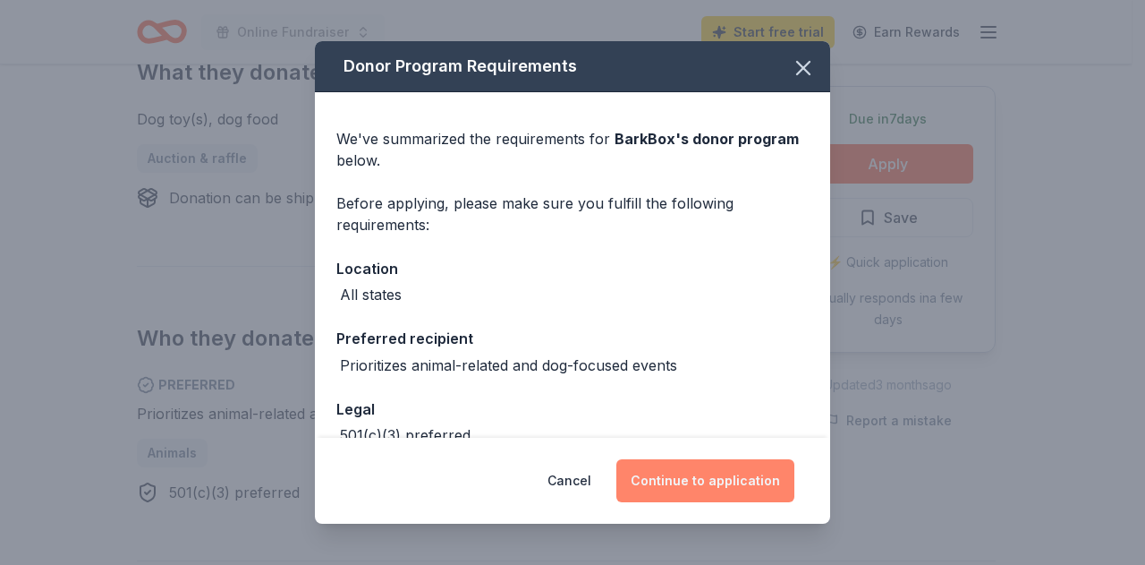
click at [735, 487] on button "Continue to application" at bounding box center [705, 480] width 178 height 43
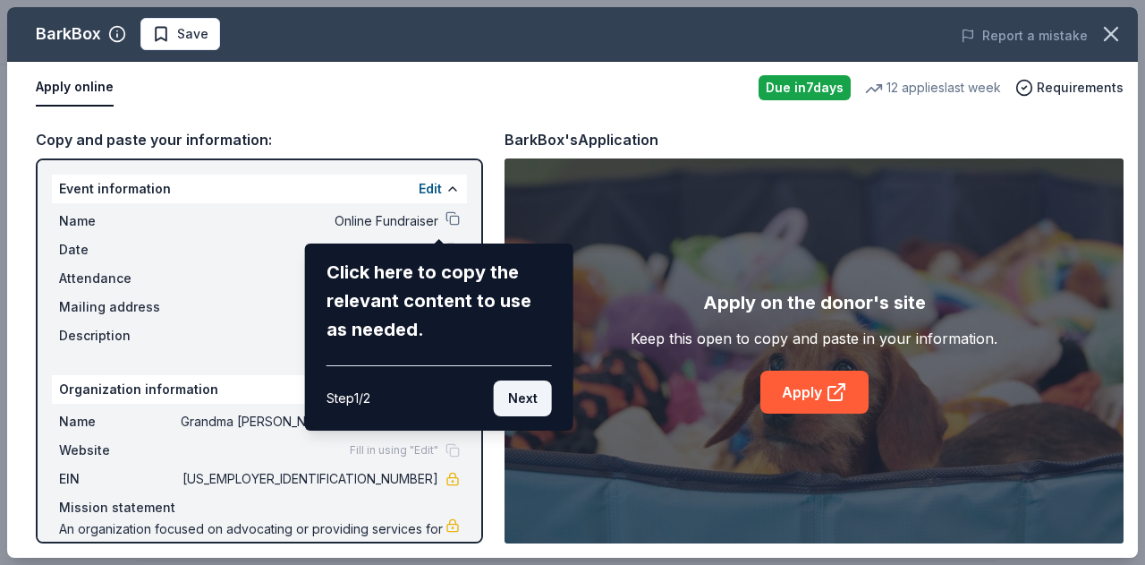
click at [519, 395] on button "Next" at bounding box center [523, 398] width 58 height 36
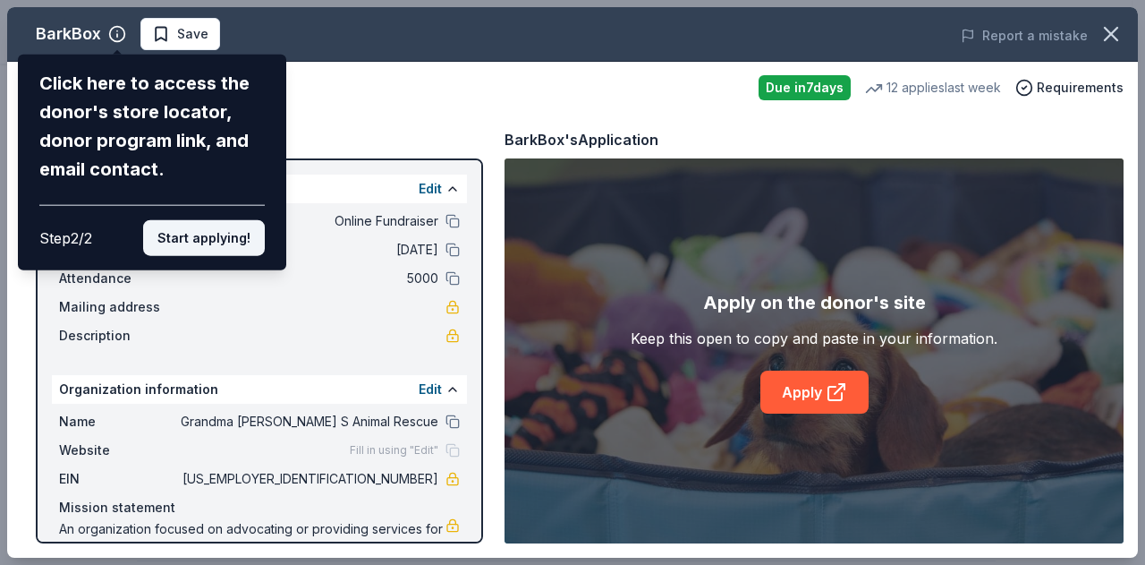
click at [201, 242] on button "Start applying!" at bounding box center [204, 238] width 122 height 36
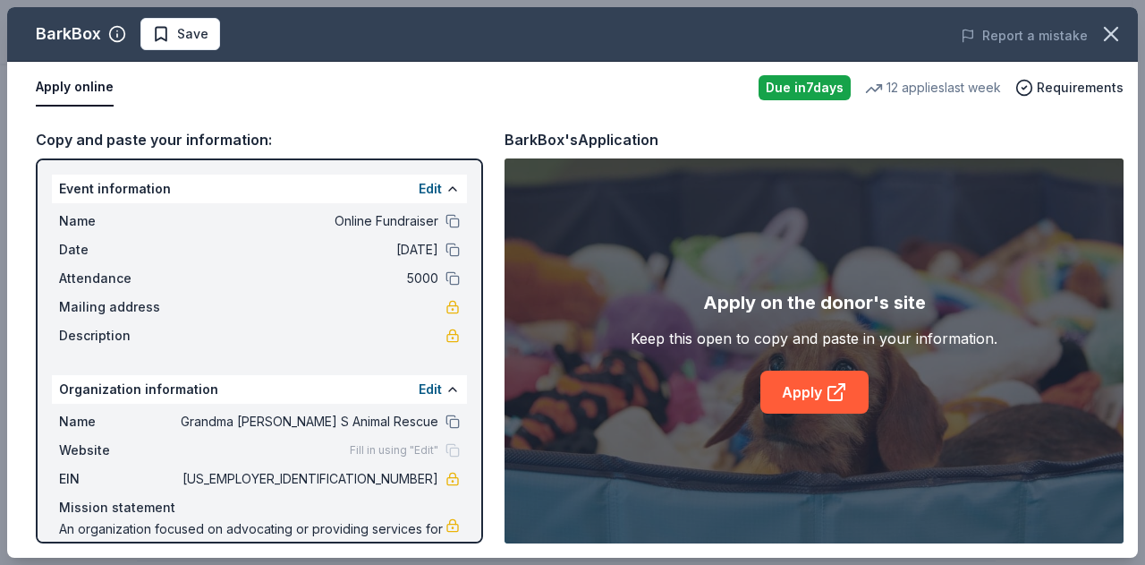
click at [152, 305] on span "Mailing address" at bounding box center [119, 306] width 120 height 21
click at [390, 452] on span "Fill in using "Edit"" at bounding box center [394, 450] width 89 height 14
click at [442, 455] on div "Fill in using "Edit"" at bounding box center [405, 450] width 110 height 14
drag, startPoint x: 372, startPoint y: 448, endPoint x: 338, endPoint y: 446, distance: 34.1
click at [350, 446] on span "Fill in using "Edit"" at bounding box center [394, 450] width 89 height 14
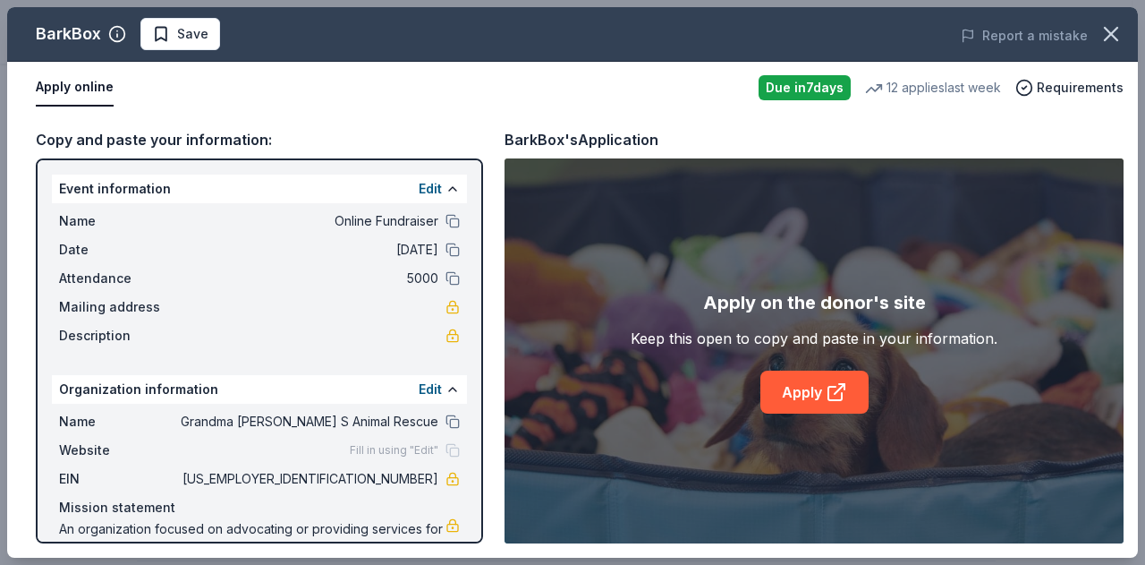
click at [431, 388] on div "Edit" at bounding box center [439, 388] width 41 height 21
click at [419, 386] on button "Edit" at bounding box center [430, 388] width 23 height 21
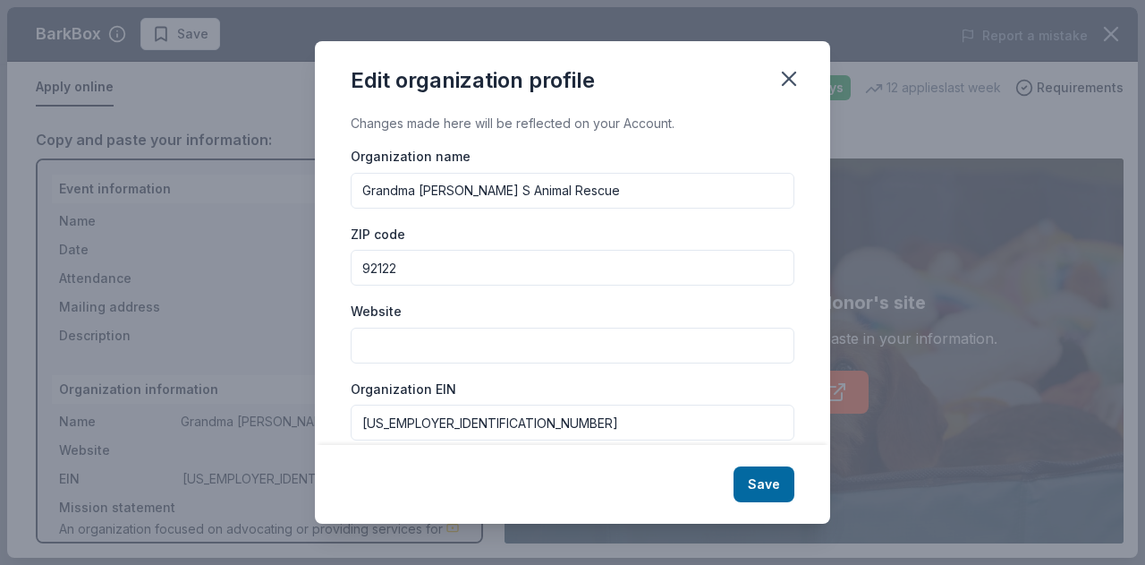
click at [360, 343] on input "Website" at bounding box center [573, 345] width 444 height 36
type input "[DOMAIN_NAME]"
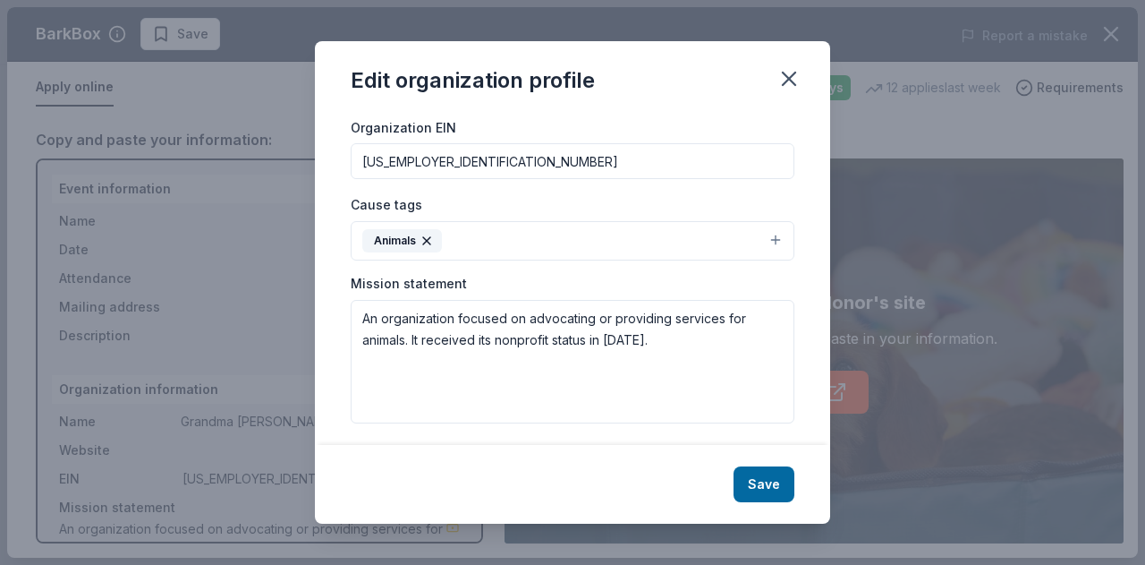
scroll to position [264, 0]
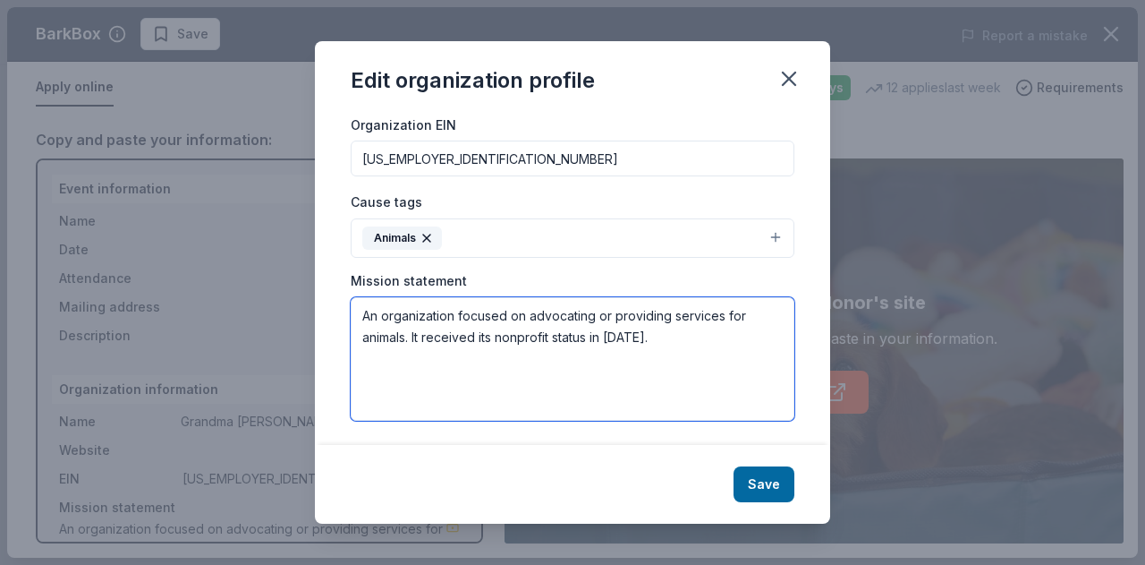
drag, startPoint x: 362, startPoint y: 305, endPoint x: 646, endPoint y: 329, distance: 284.7
click at [646, 329] on textarea "An organization focused on advocating or providing services for animals. It rec…" at bounding box center [573, 358] width 444 height 123
paste textarea "Grandma Betty’s Animal Rescue is a non-profit, volunteer based organization ded…"
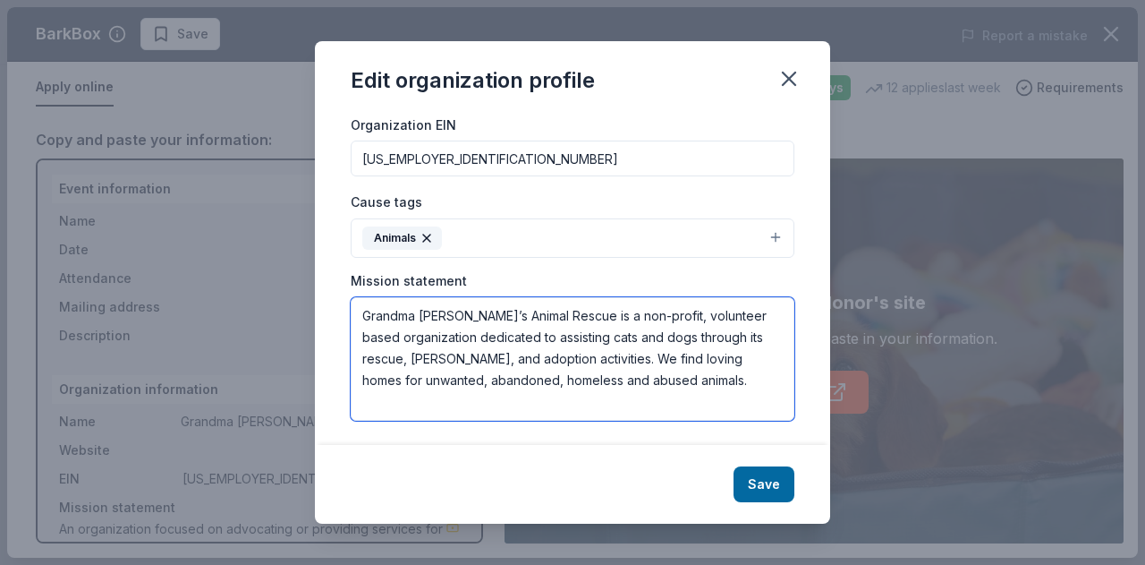
click at [689, 378] on textarea "Grandma Betty’s Animal Rescue is a non-profit, volunteer based organization ded…" at bounding box center [573, 358] width 444 height 123
type textarea "Grandma Betty’s Animal Rescue is a non-profit, volunteer based organization ded…"
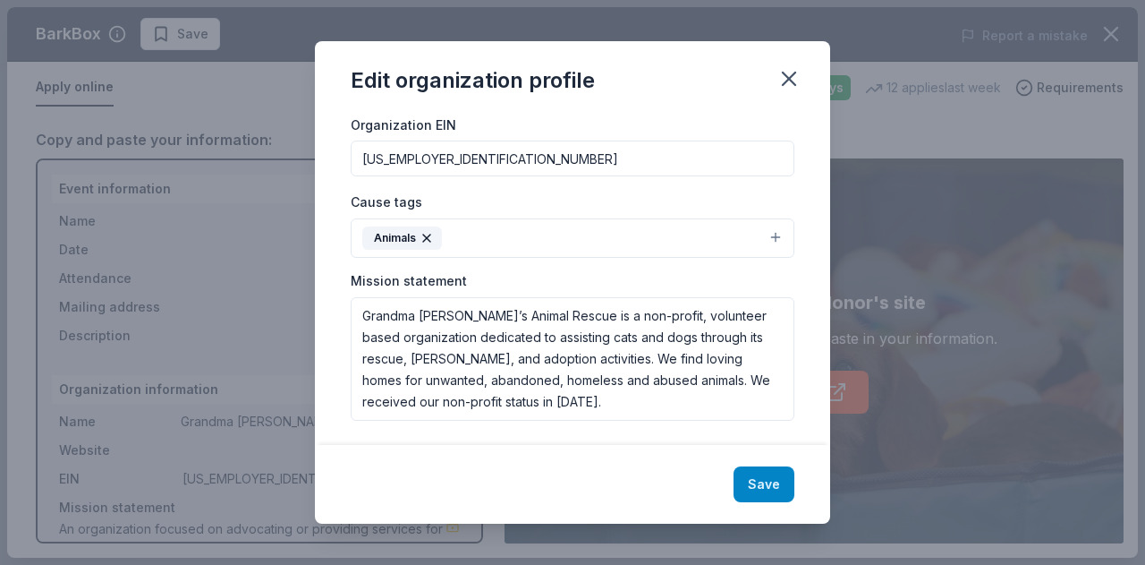
click at [764, 488] on button "Save" at bounding box center [764, 484] width 61 height 36
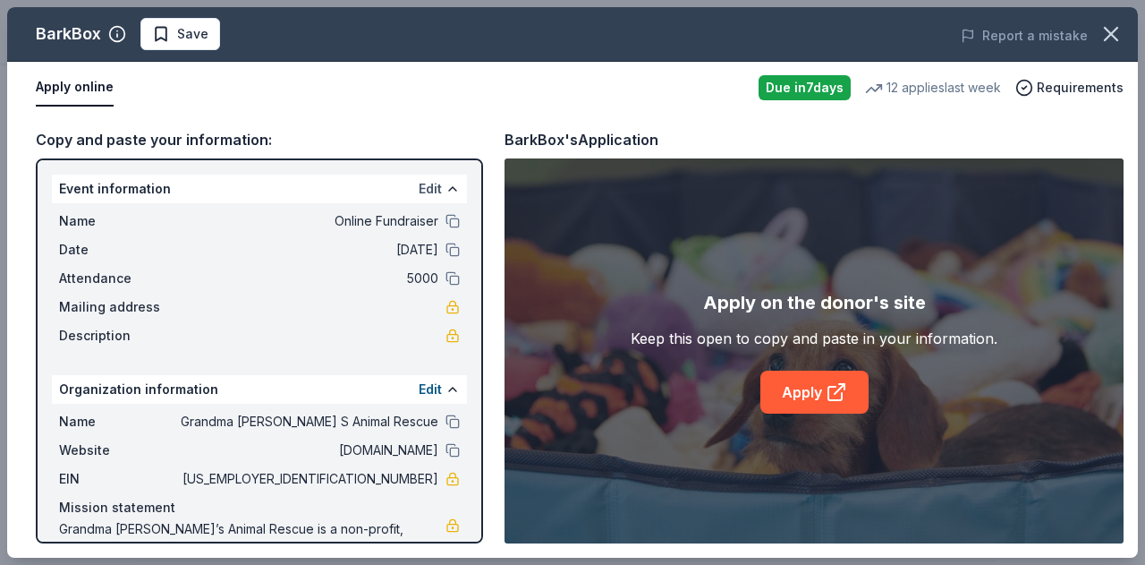
click at [423, 186] on button "Edit" at bounding box center [430, 188] width 23 height 21
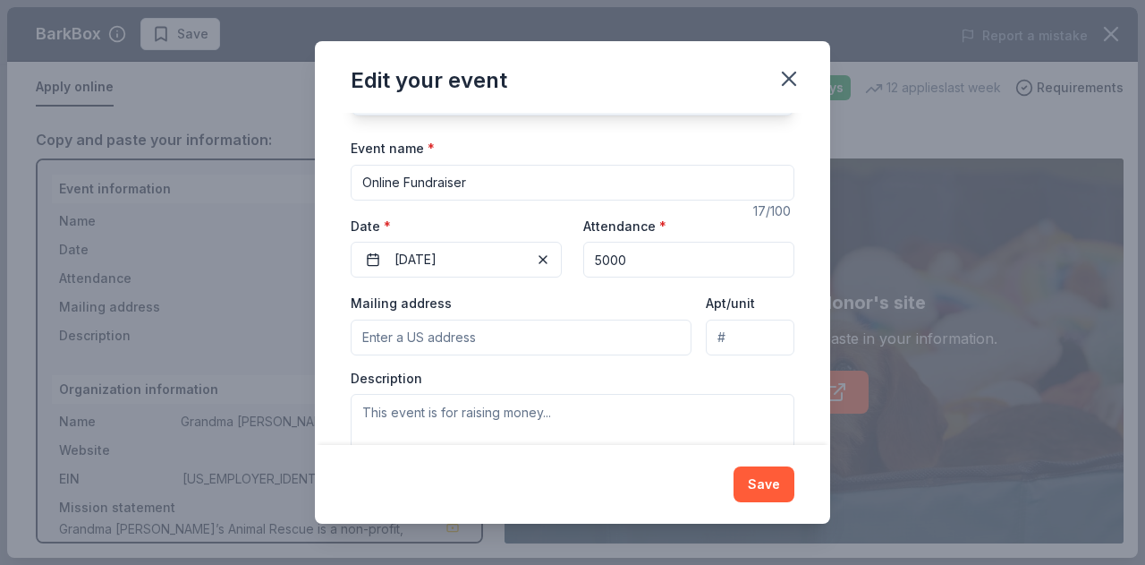
scroll to position [122, 0]
click at [365, 332] on input "Mailing address" at bounding box center [521, 335] width 341 height 36
click at [450, 336] on input "1785 California 78, Julian, CA, 92036" at bounding box center [521, 335] width 341 height 36
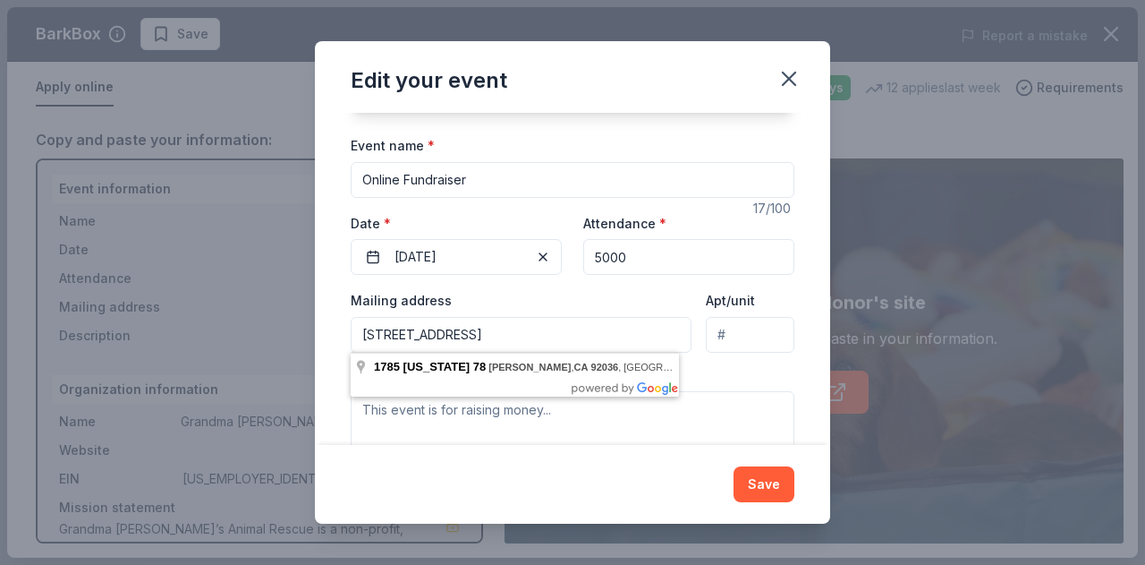
type input "1785 Hwy 78, Julian, CA, 92036"
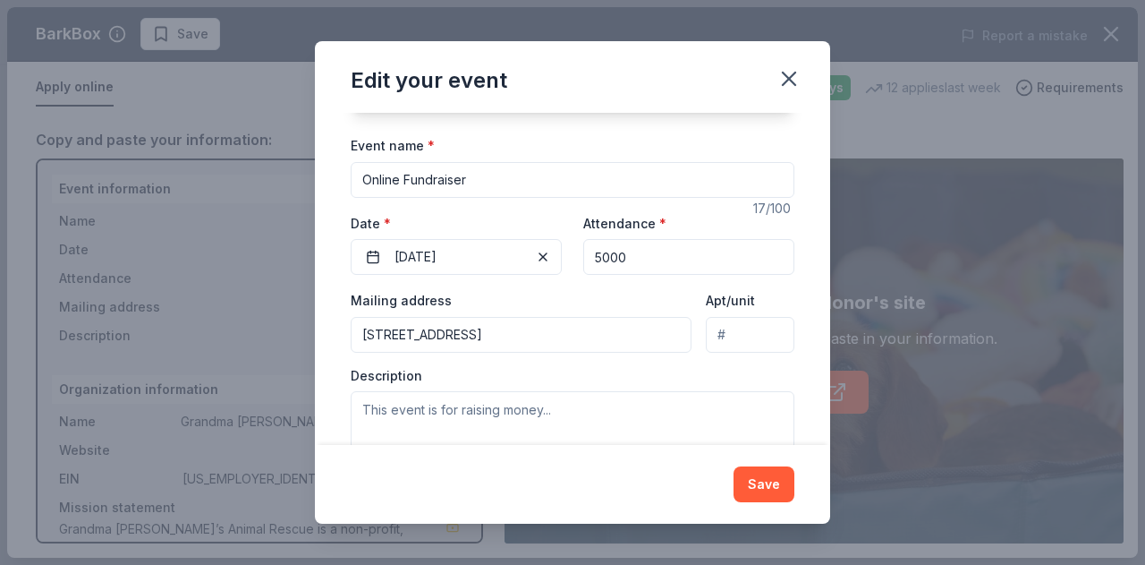
click at [724, 342] on input "Apt/unit" at bounding box center [750, 335] width 89 height 36
type input "392"
click at [363, 404] on textarea at bounding box center [573, 431] width 444 height 81
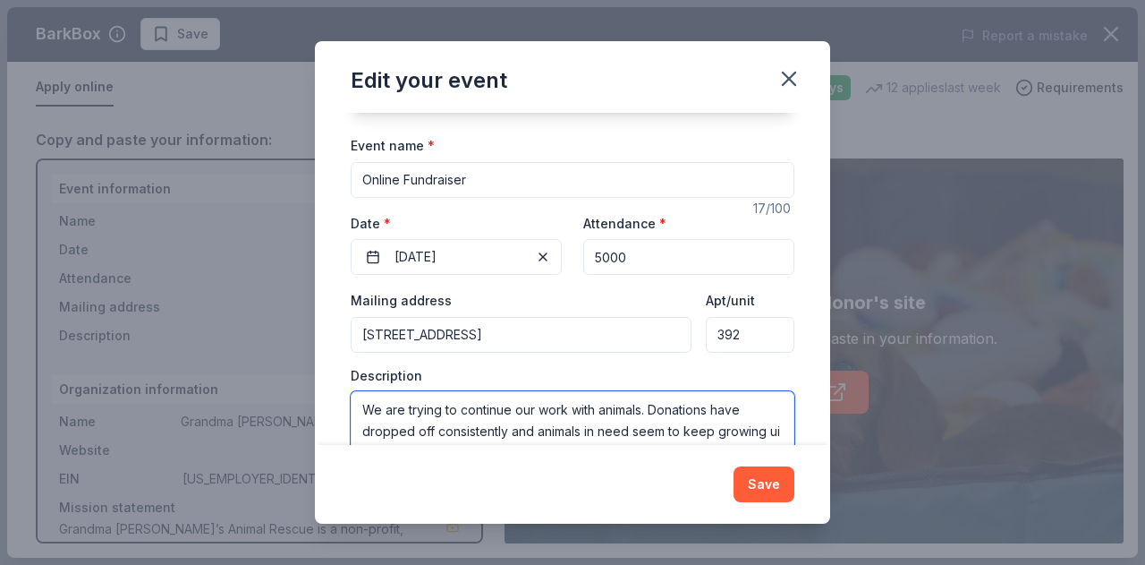
scroll to position [135, 0]
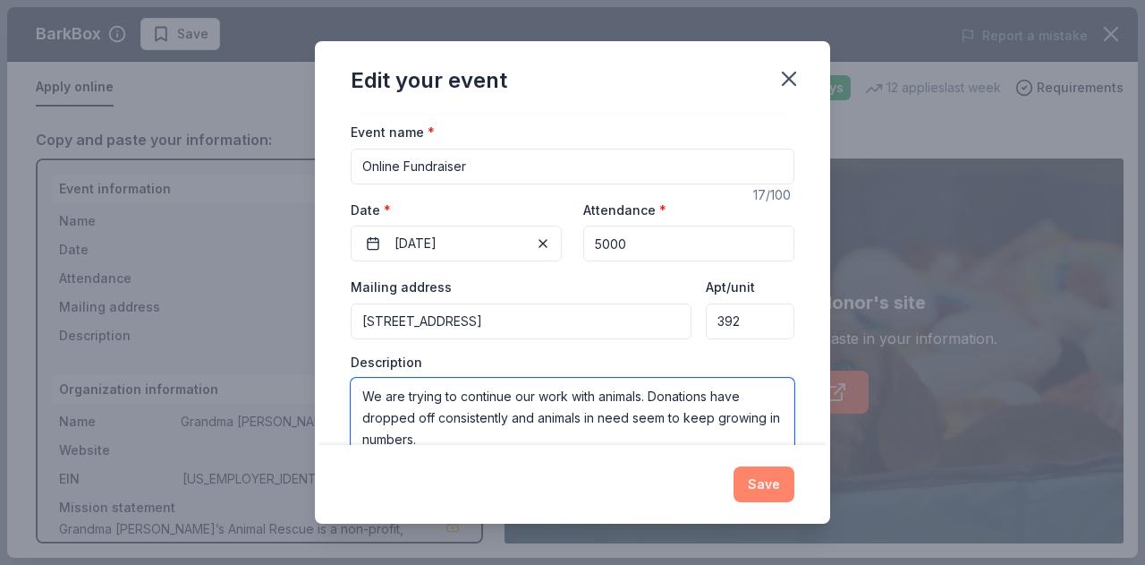
type textarea "We are trying to continue our work with animals. Donations have dropped off con…"
click at [764, 476] on button "Save" at bounding box center [764, 484] width 61 height 36
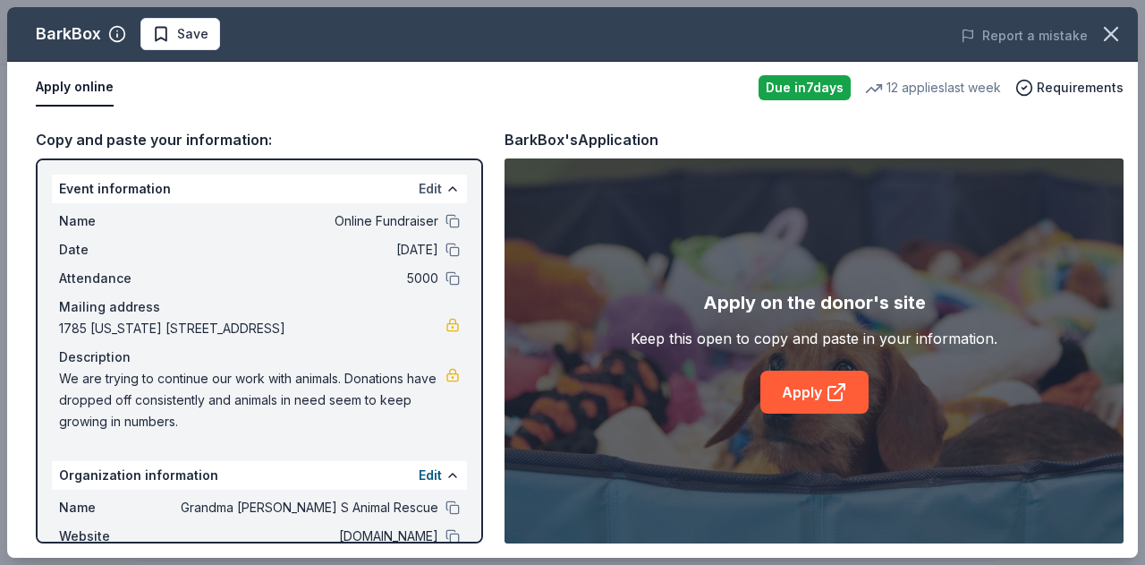
click at [419, 191] on button "Edit" at bounding box center [430, 188] width 23 height 21
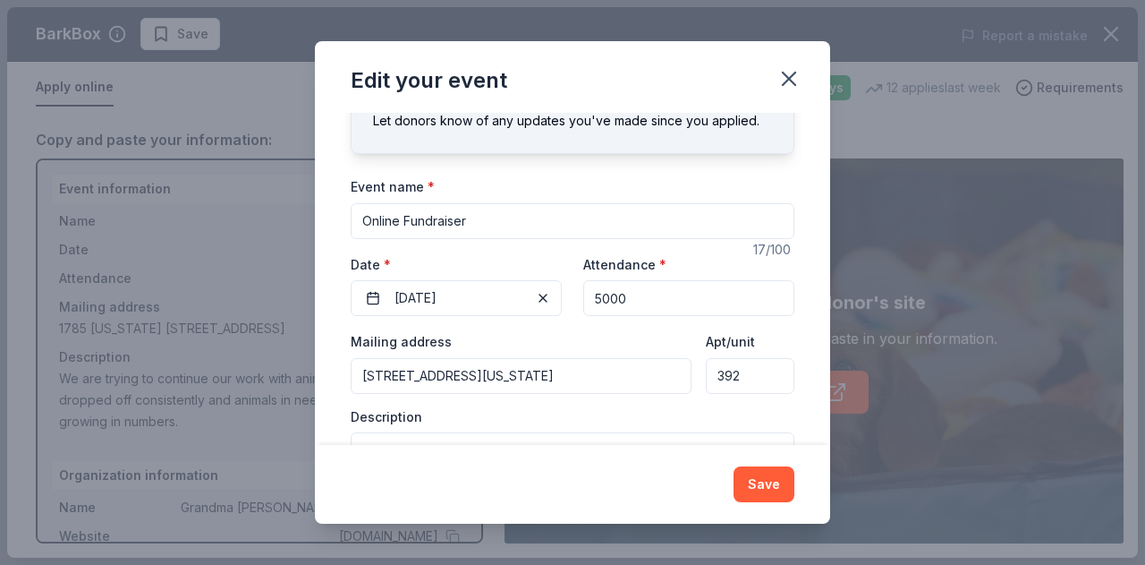
scroll to position [111, 0]
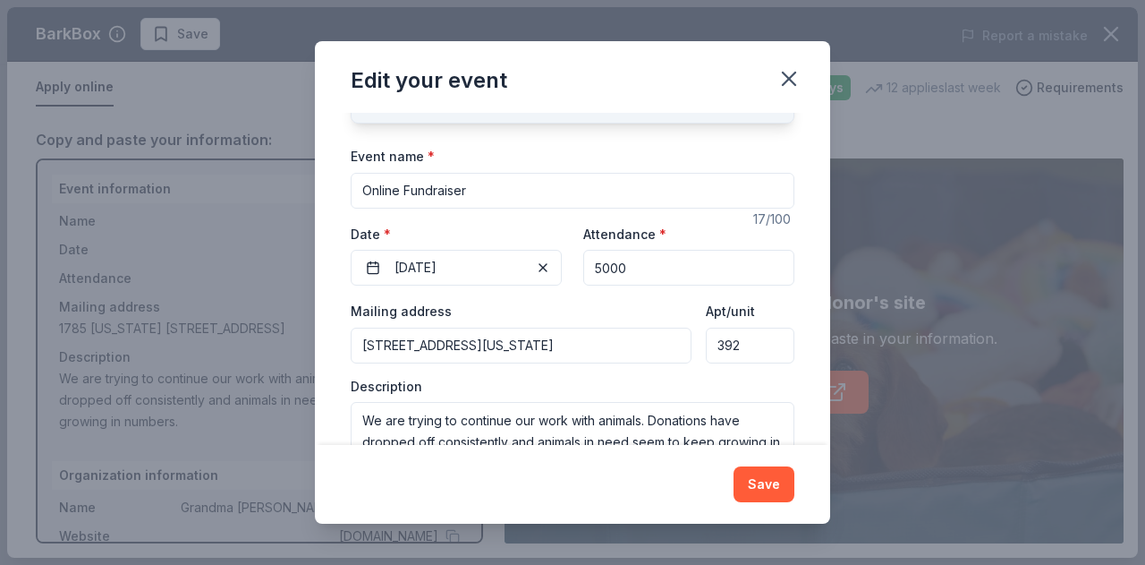
click at [451, 344] on input "1785 California 78, Julian, CA, 92036" at bounding box center [521, 345] width 341 height 36
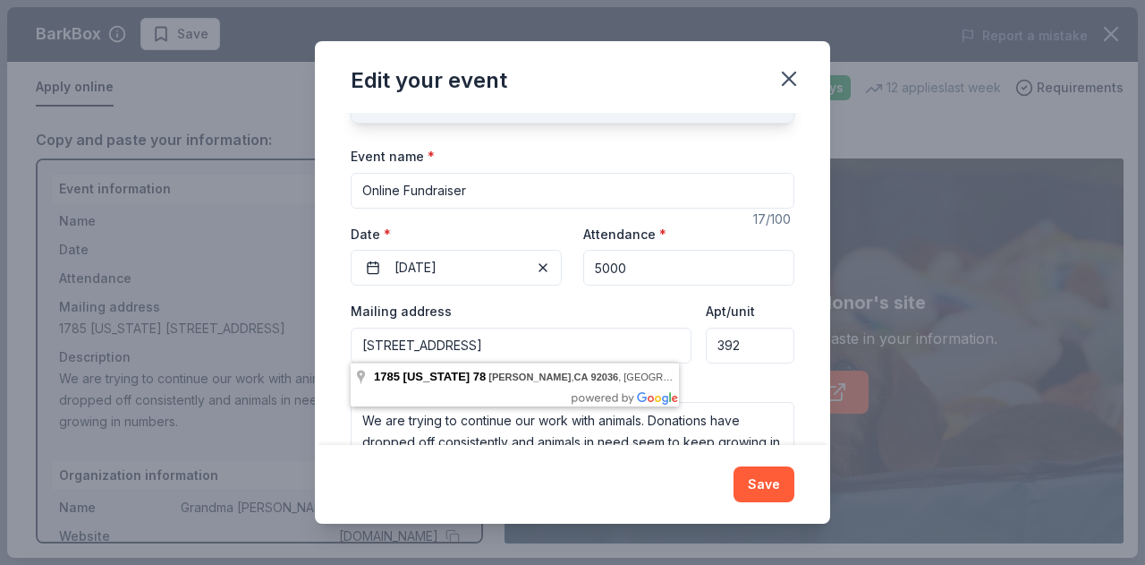
type input "1785 Highway 78, Julian, CA, 92036"
click at [594, 301] on div "Mailing address 1785 Highway 78, Julian, CA, 92036" at bounding box center [521, 332] width 341 height 64
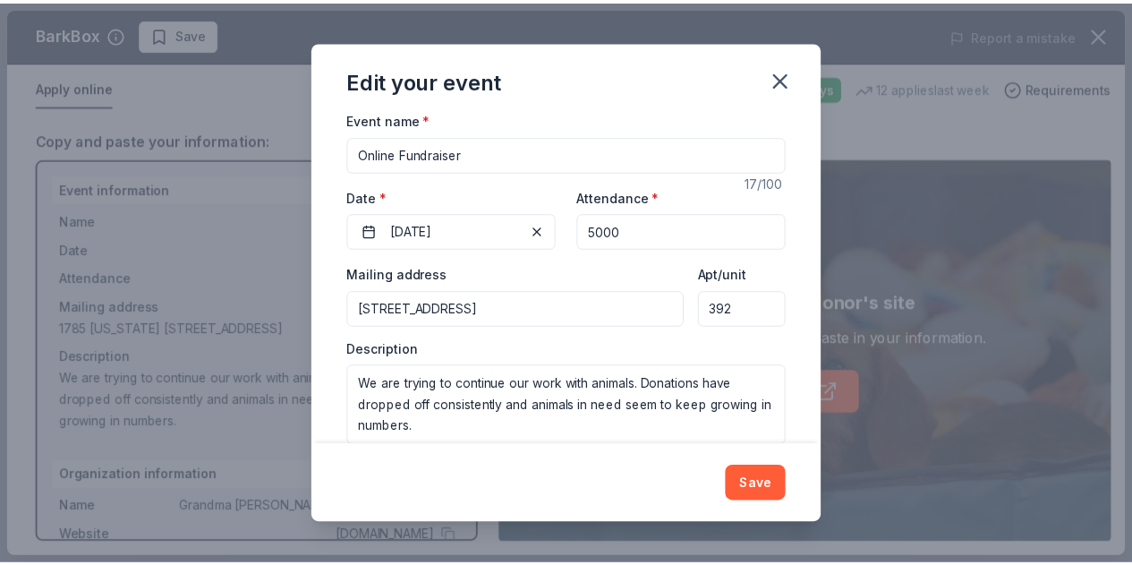
scroll to position [152, 0]
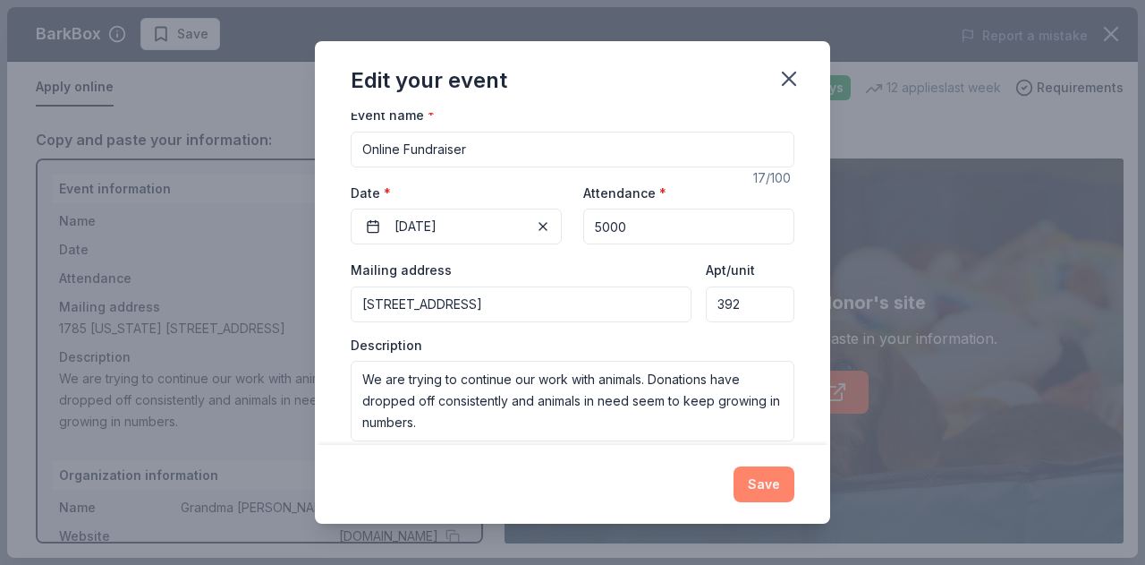
click at [766, 479] on button "Save" at bounding box center [764, 484] width 61 height 36
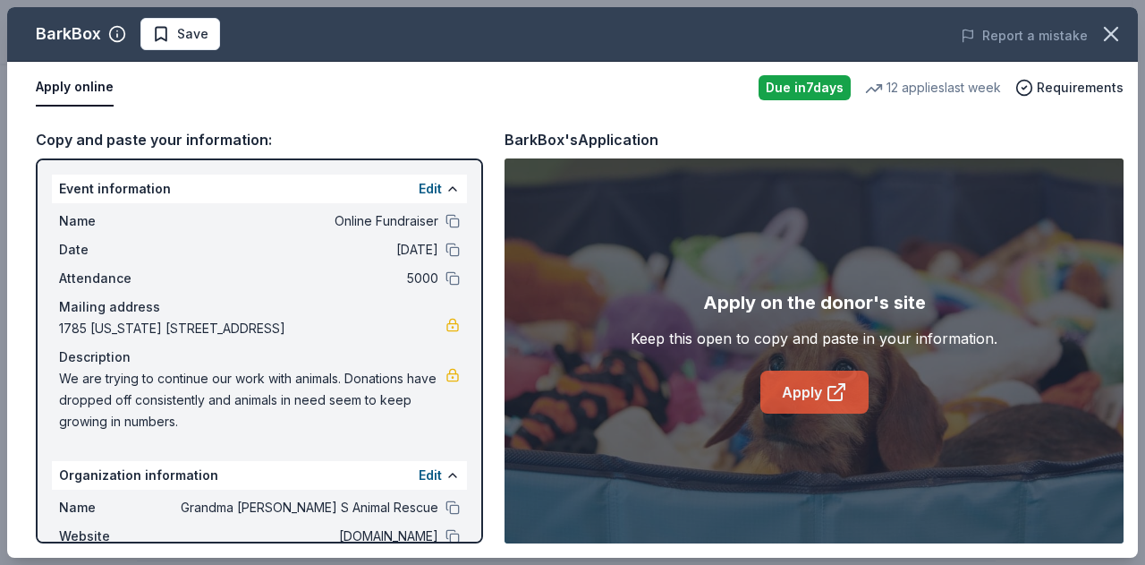
click at [809, 390] on link "Apply" at bounding box center [815, 391] width 108 height 43
click at [1108, 31] on icon "button" at bounding box center [1111, 33] width 25 height 25
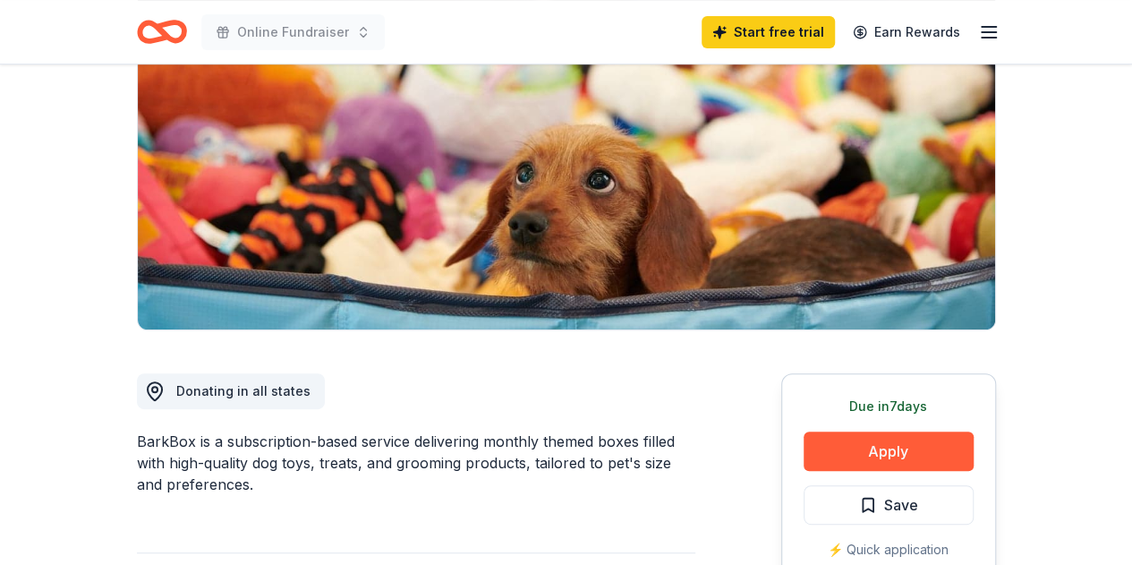
scroll to position [0, 0]
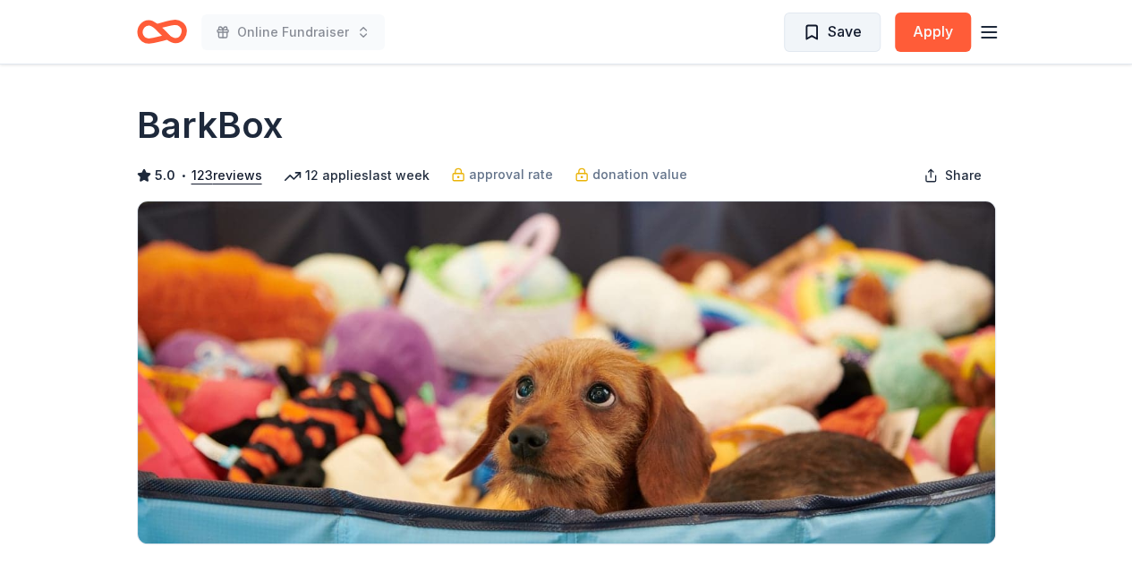
click at [830, 31] on span "Save" at bounding box center [845, 31] width 34 height 23
click at [990, 35] on icon "button" at bounding box center [988, 31] width 21 height 21
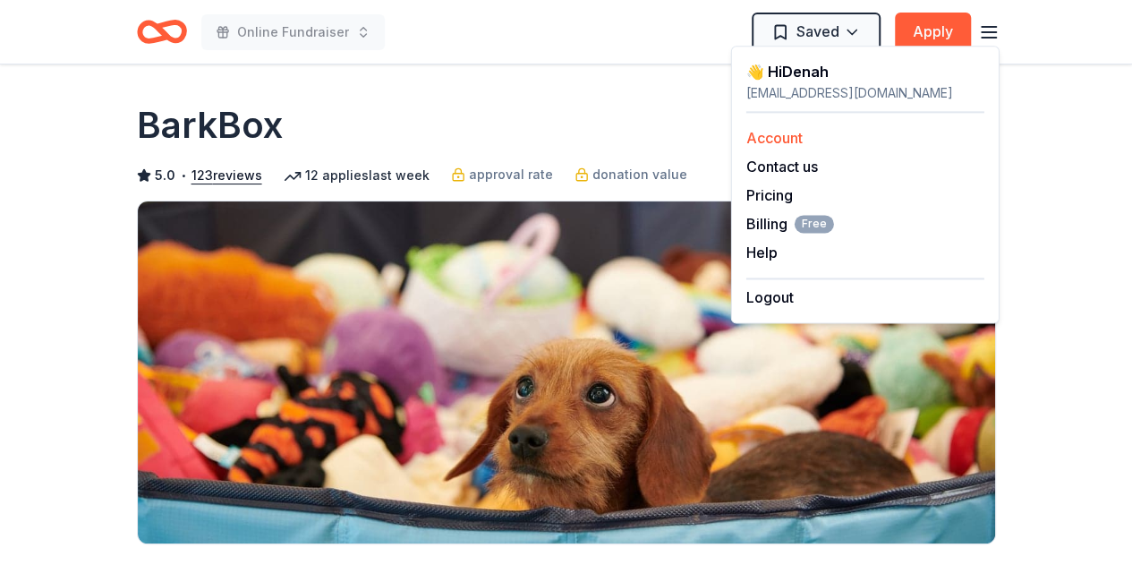
click at [778, 139] on link "Account" at bounding box center [774, 138] width 56 height 18
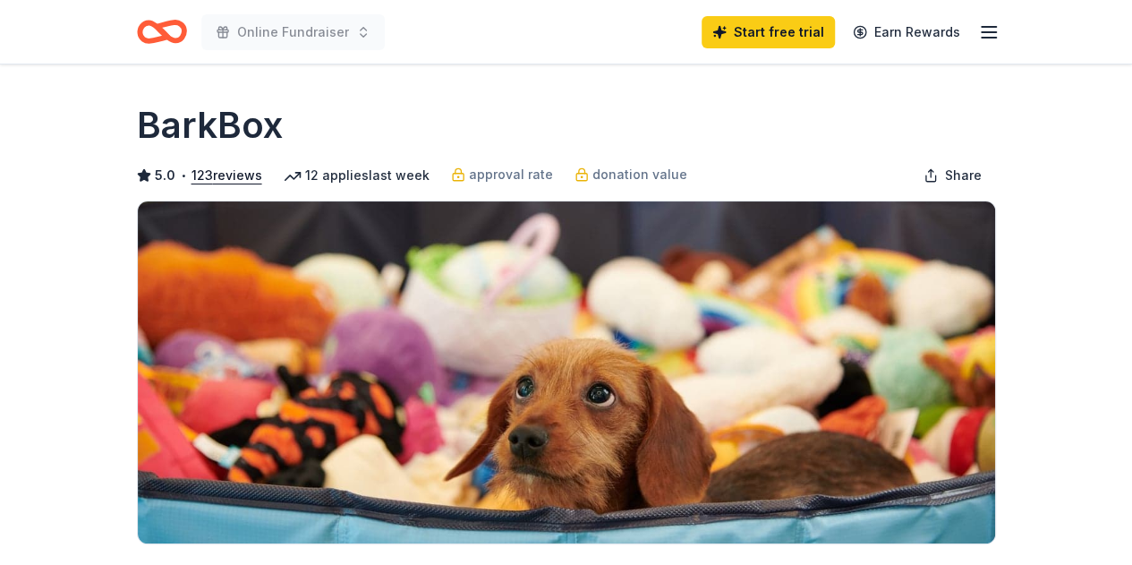
click at [996, 32] on icon "button" at bounding box center [988, 31] width 21 height 21
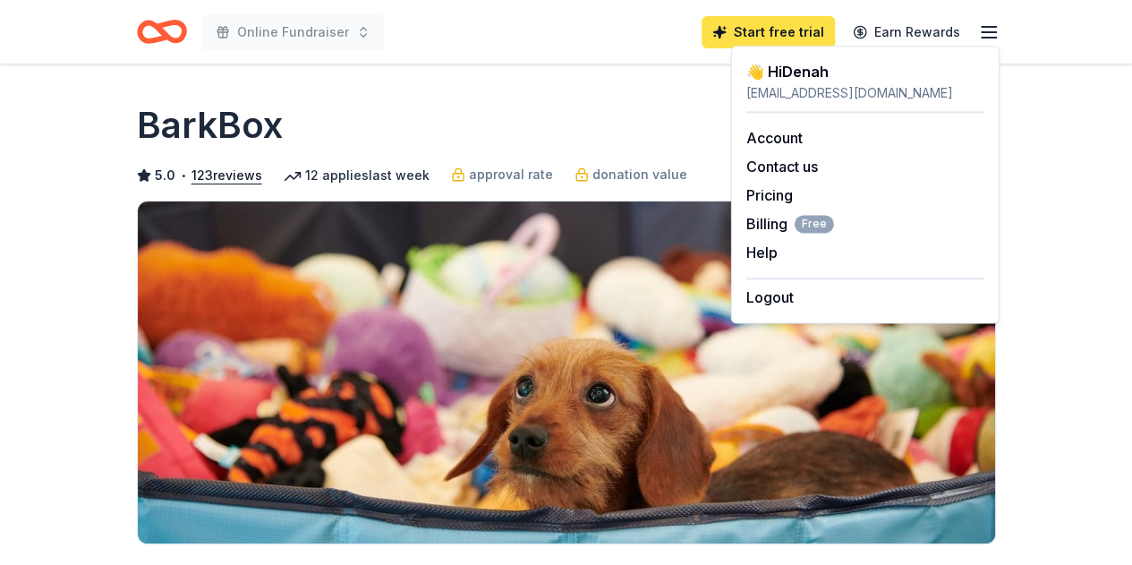
click at [770, 32] on link "Start free trial" at bounding box center [767, 32] width 133 height 32
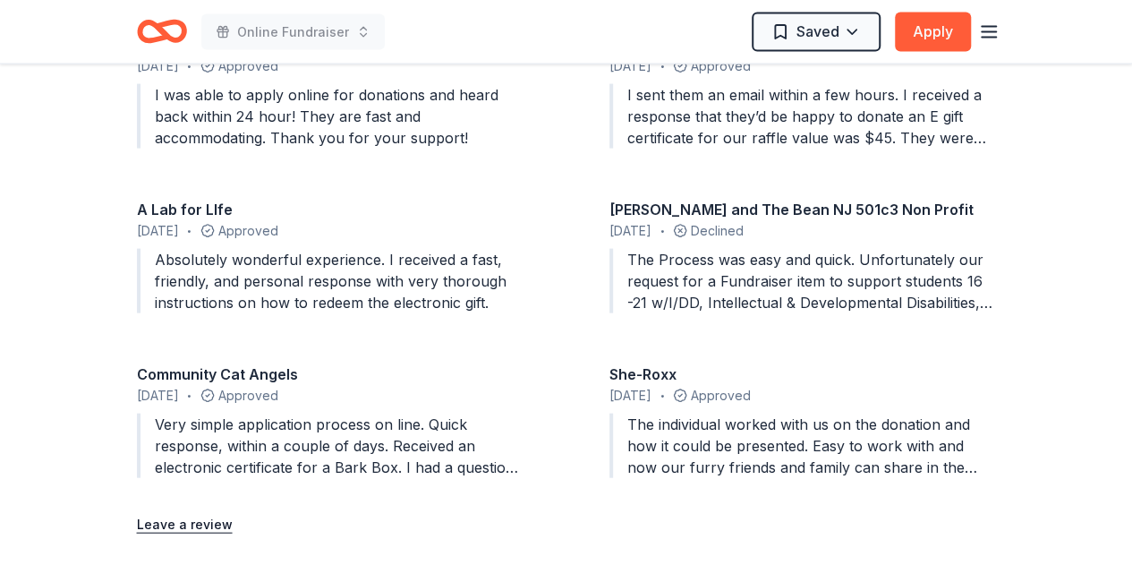
scroll to position [1797, 0]
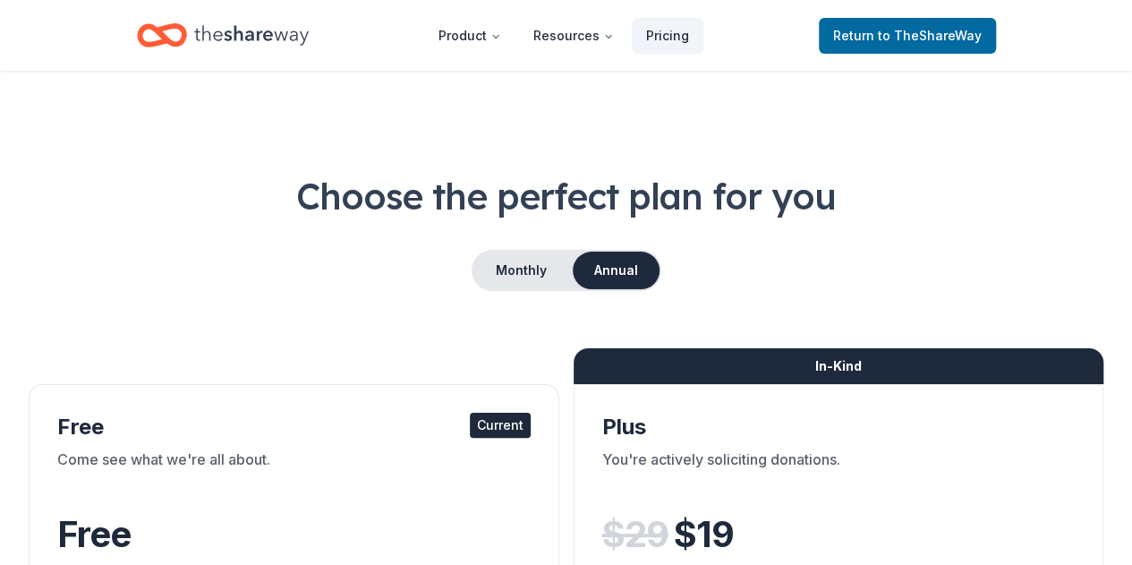
click at [155, 452] on div "Come see what we're all about." at bounding box center [293, 473] width 473 height 50
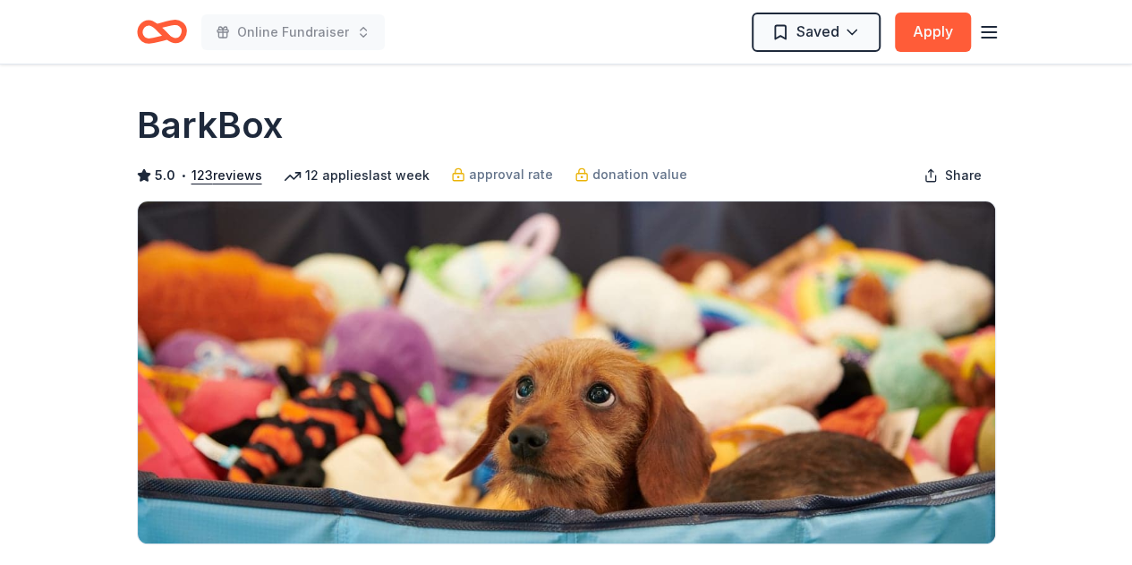
click at [155, 35] on icon "Home" at bounding box center [162, 32] width 50 height 42
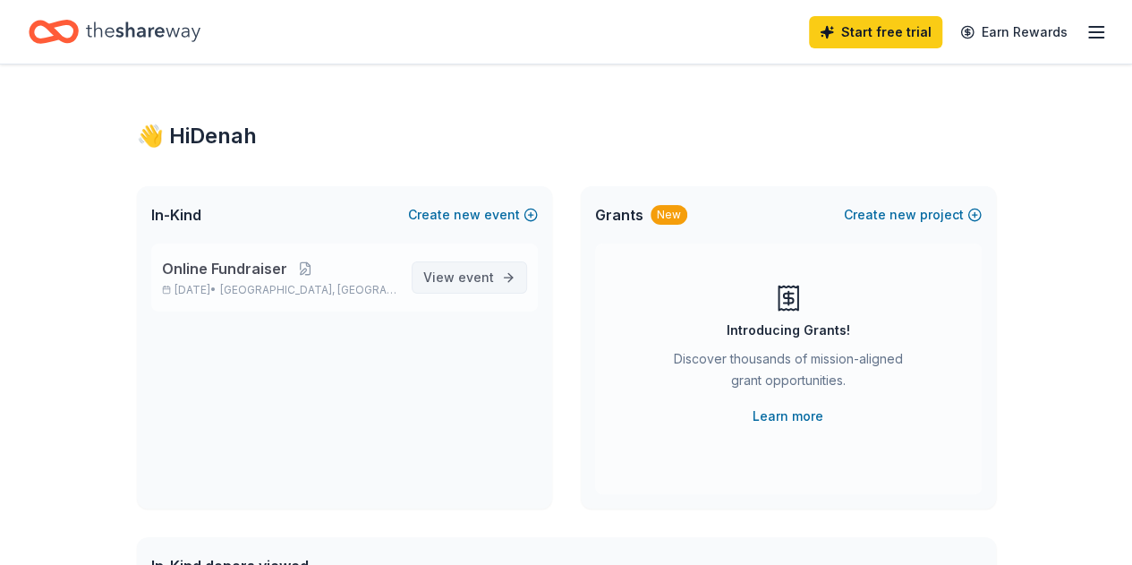
click at [462, 285] on span "View event" at bounding box center [458, 277] width 71 height 21
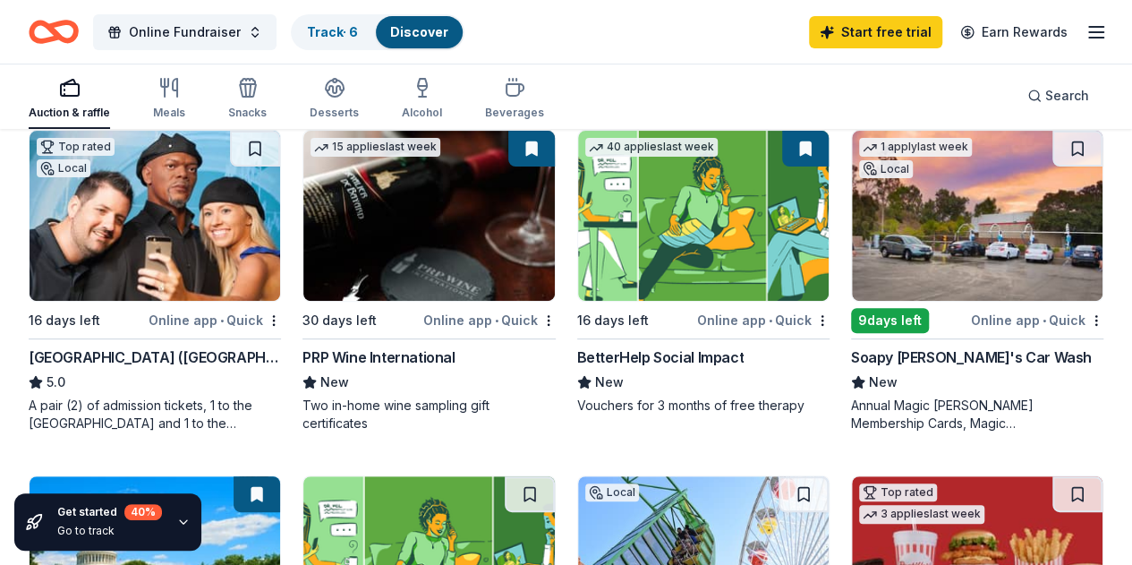
scroll to position [189, 0]
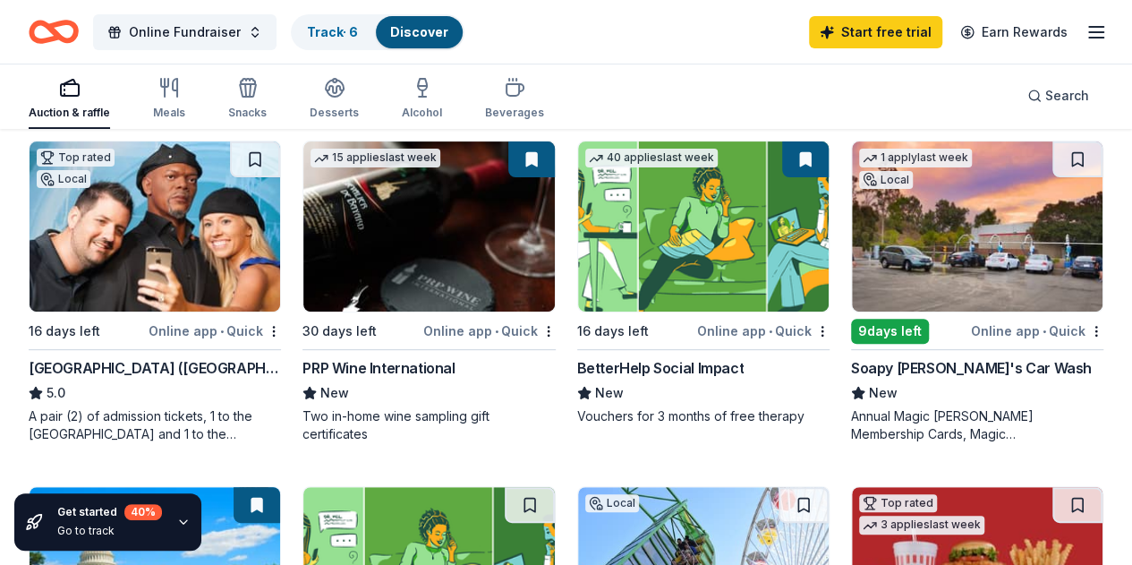
click at [852, 271] on img at bounding box center [977, 226] width 251 height 170
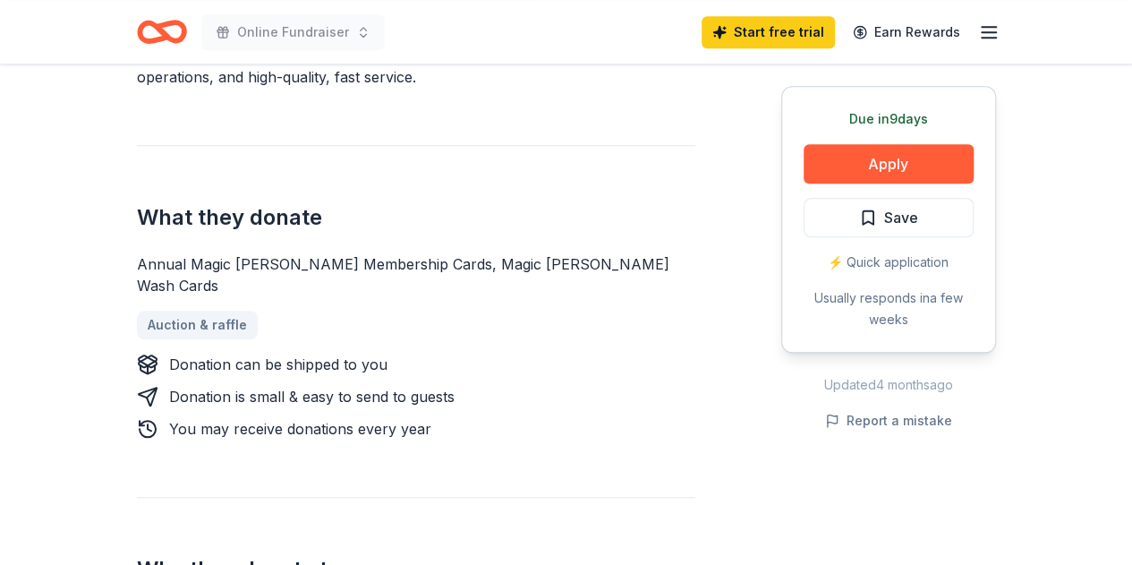
scroll to position [599, 0]
